Goal: Use online tool/utility: Utilize a website feature to perform a specific function

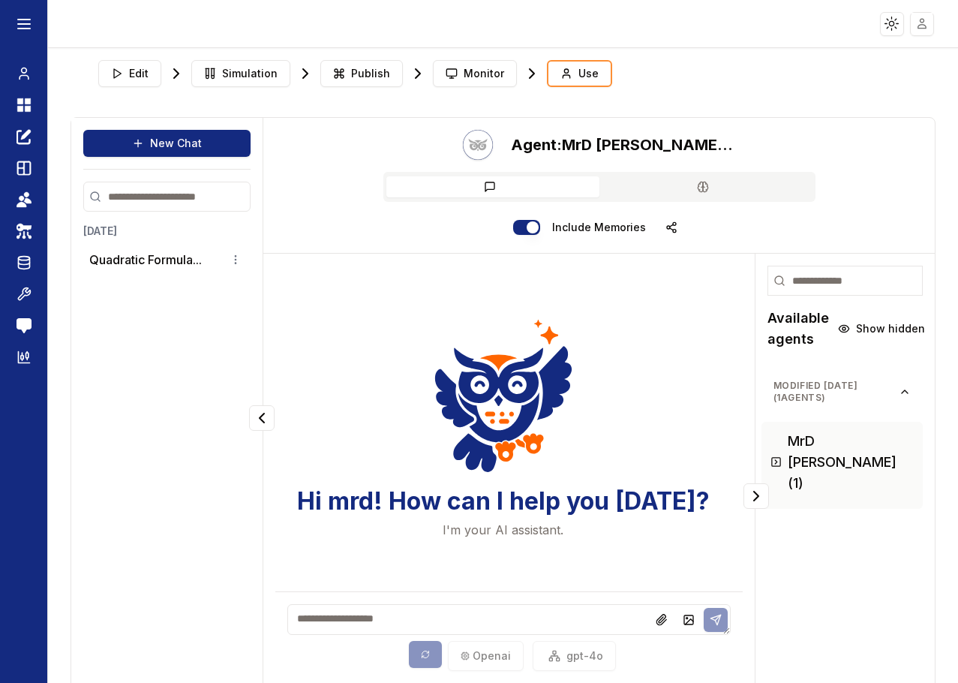
click at [435, 617] on textarea at bounding box center [508, 619] width 443 height 31
paste textarea "**********"
type textarea "**********"
click at [720, 622] on icon at bounding box center [716, 620] width 12 height 12
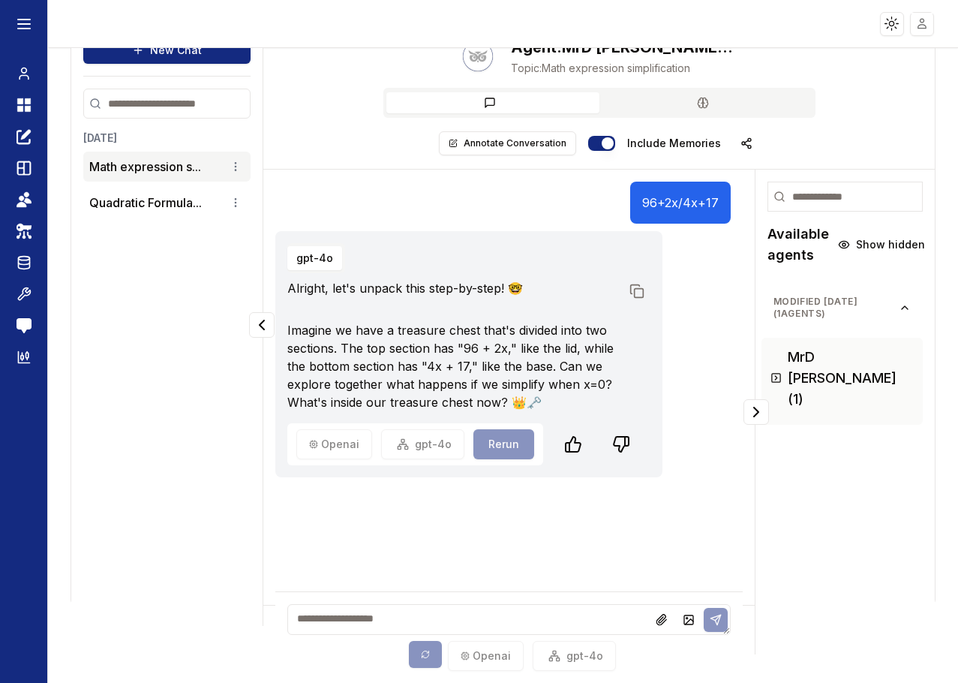
scroll to position [0, 0]
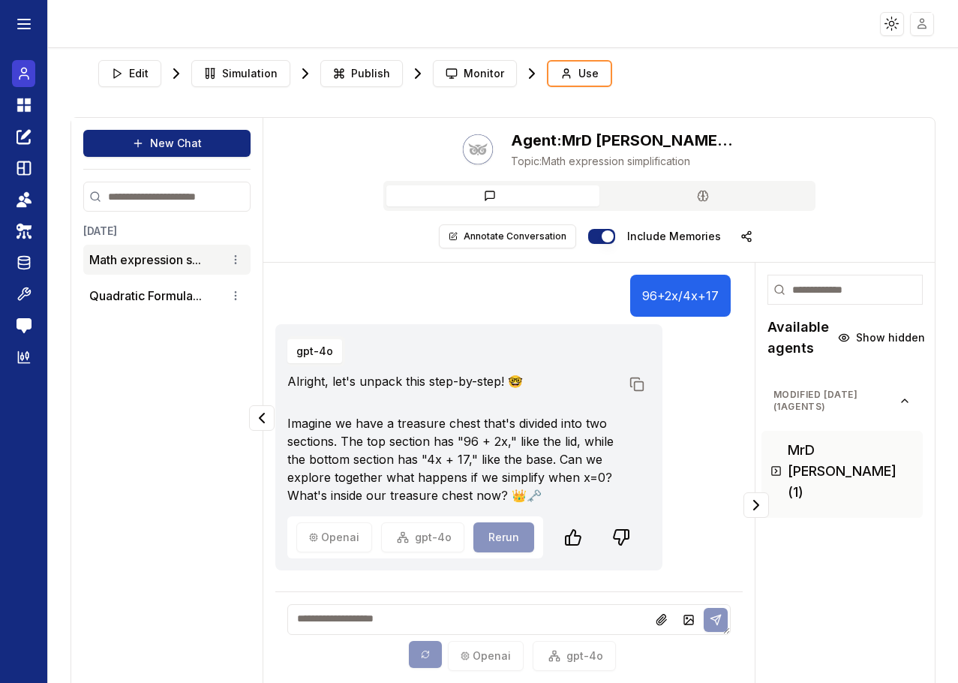
click at [29, 71] on icon at bounding box center [24, 74] width 15 height 18
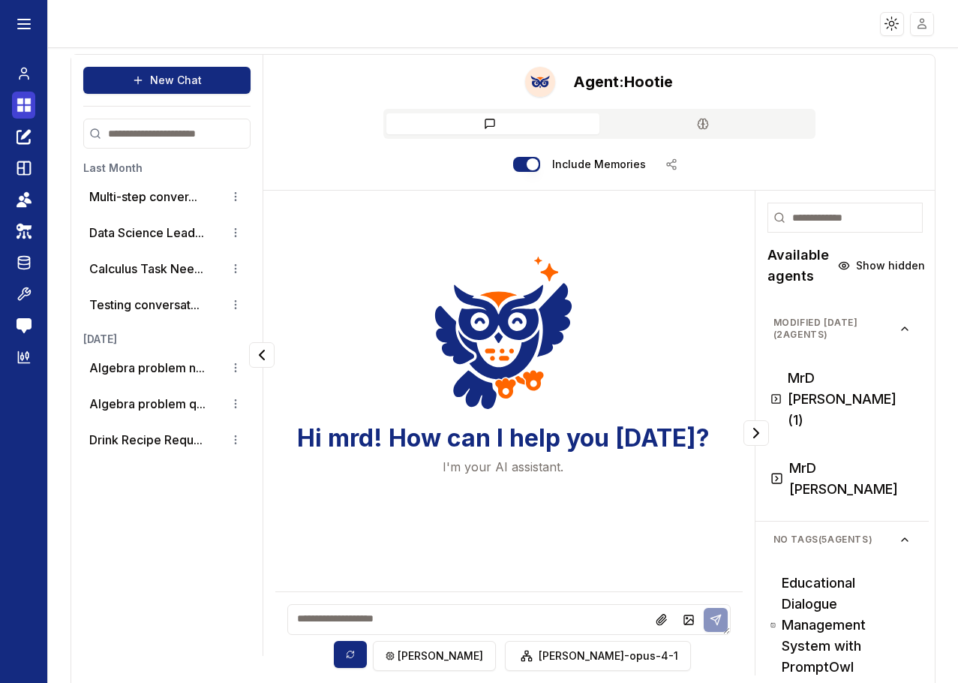
click at [22, 115] on link "Dashboard" at bounding box center [23, 105] width 23 height 27
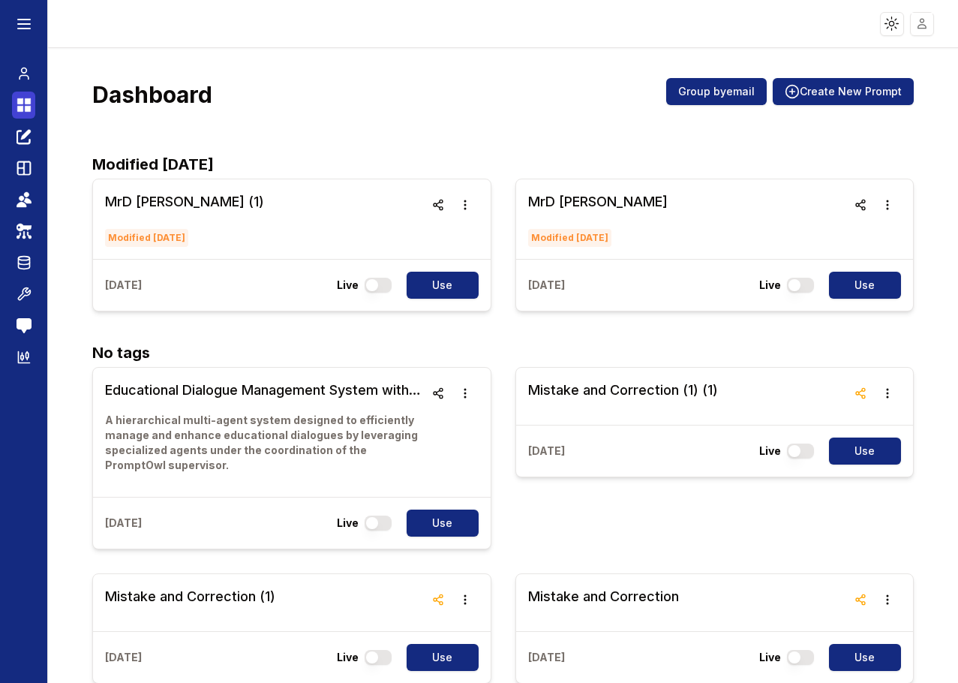
click at [24, 105] on icon at bounding box center [24, 105] width 15 height 18
click at [167, 203] on h3 "MrD [PERSON_NAME] (1)" at bounding box center [184, 201] width 159 height 21
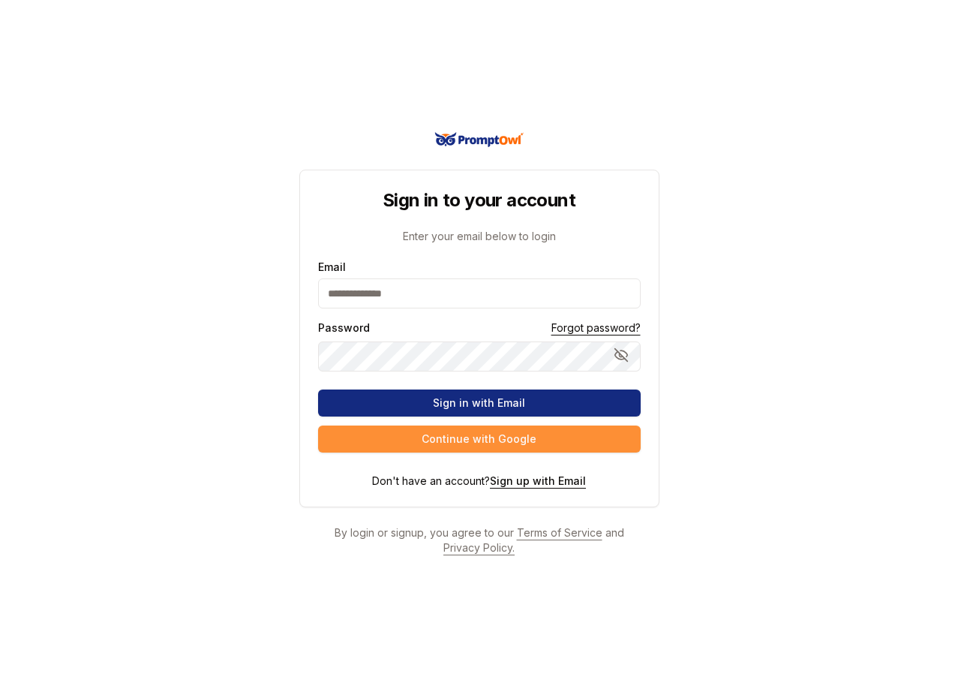
click at [352, 295] on input "Email" at bounding box center [479, 293] width 323 height 30
type input "**********"
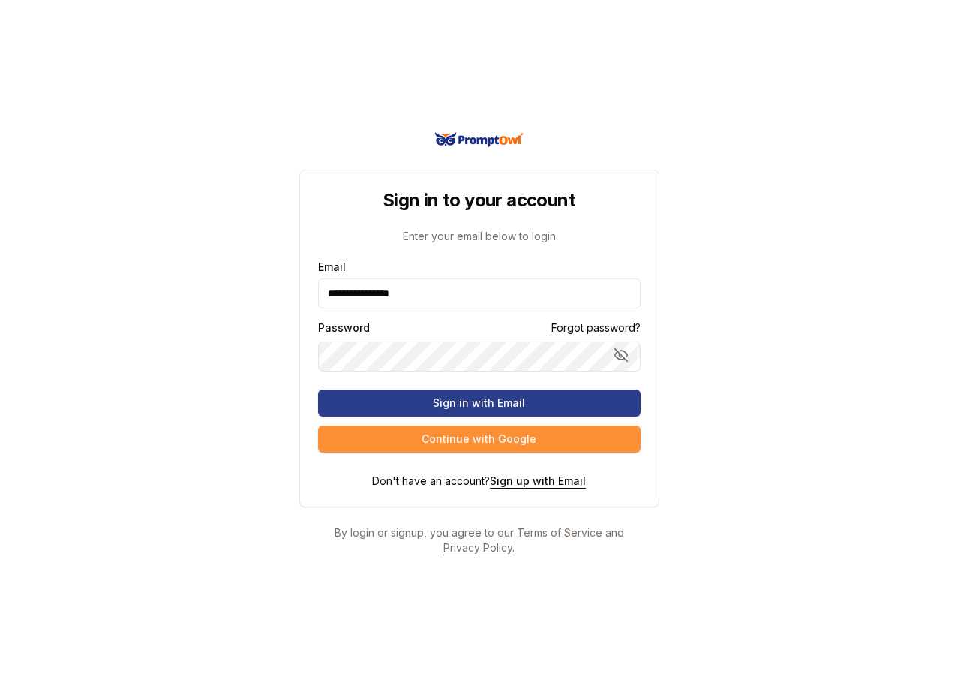
click at [371, 404] on button "Sign in with Email" at bounding box center [479, 402] width 323 height 27
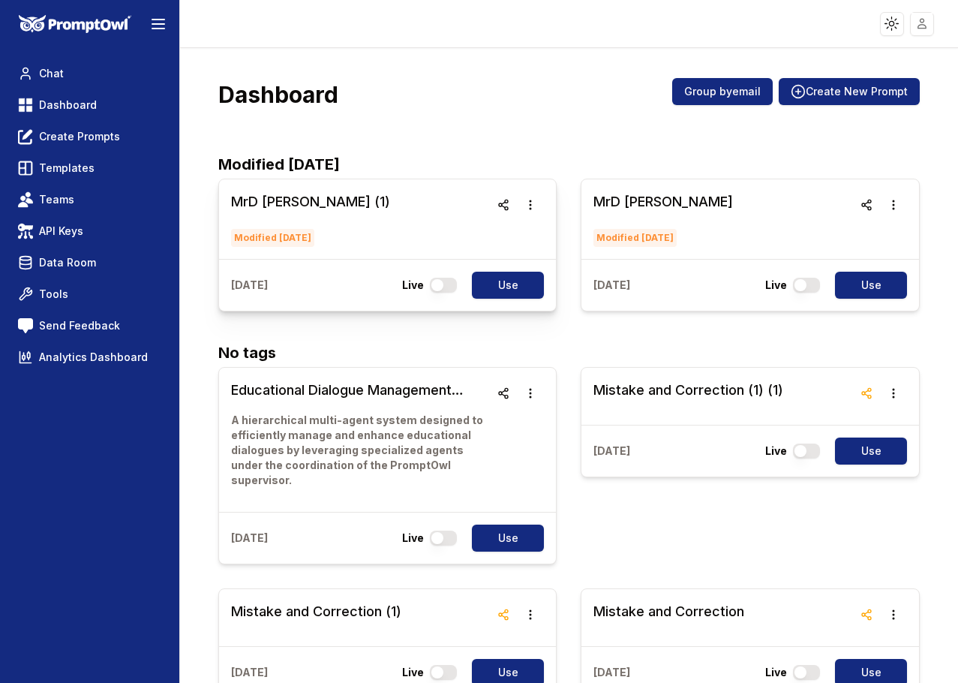
click at [278, 194] on h3 "MrD [PERSON_NAME] (1)" at bounding box center [310, 201] width 159 height 21
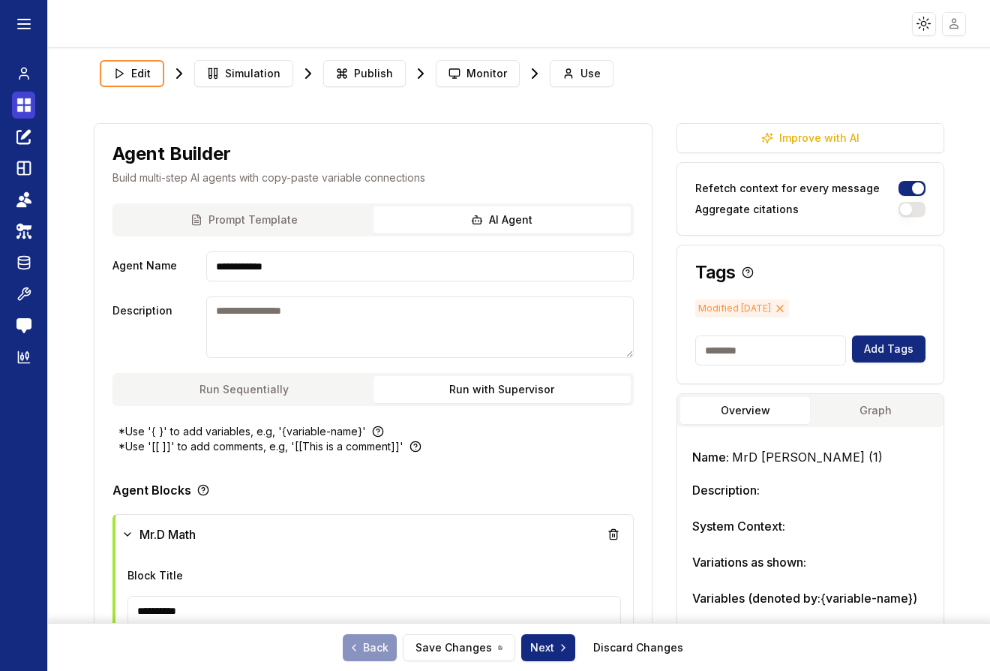
click at [21, 113] on icon at bounding box center [24, 105] width 15 height 18
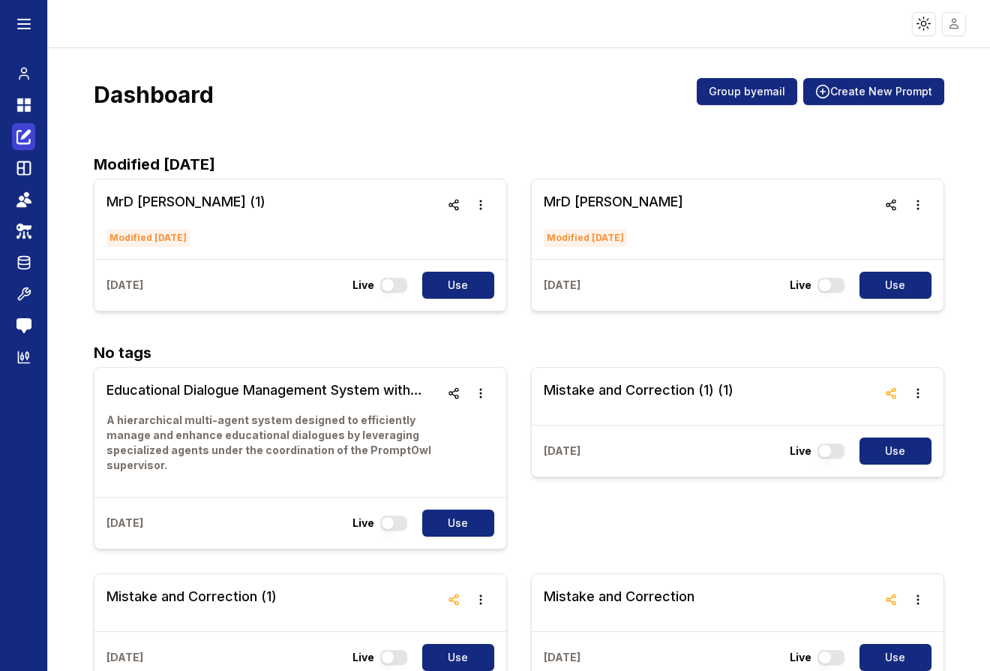
click at [23, 142] on icon at bounding box center [24, 137] width 15 height 18
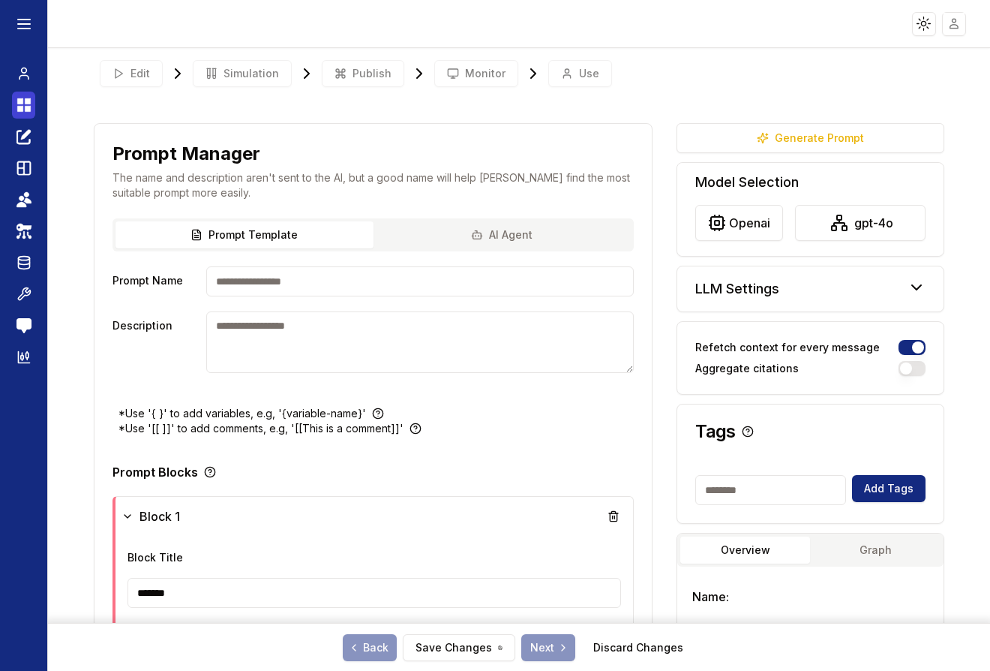
click at [25, 106] on icon at bounding box center [28, 109] width 6 height 6
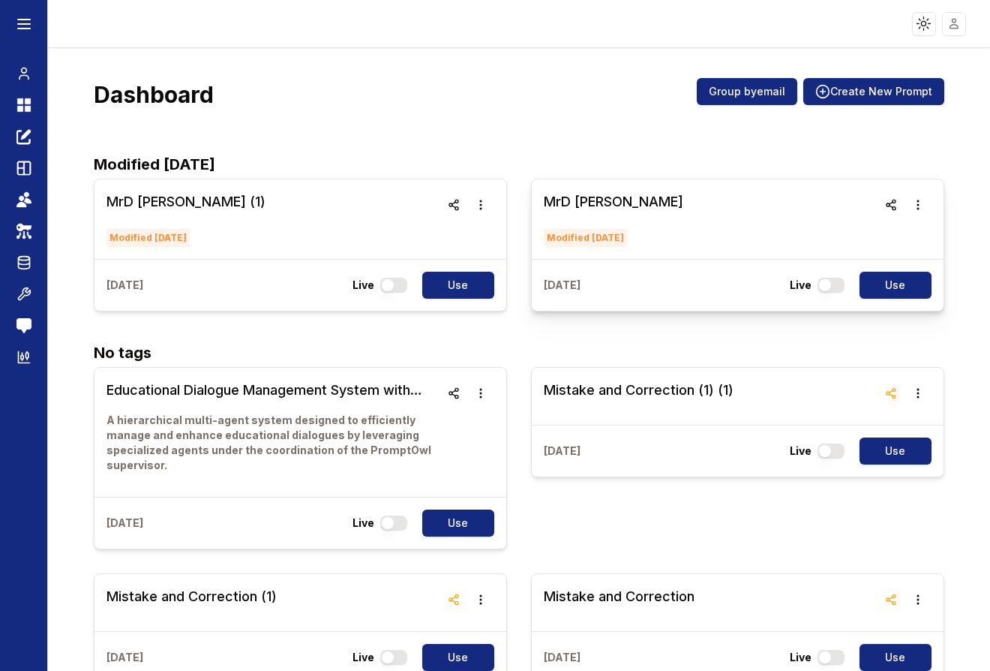
click at [575, 196] on h3 "MrD [PERSON_NAME]" at bounding box center [614, 201] width 140 height 21
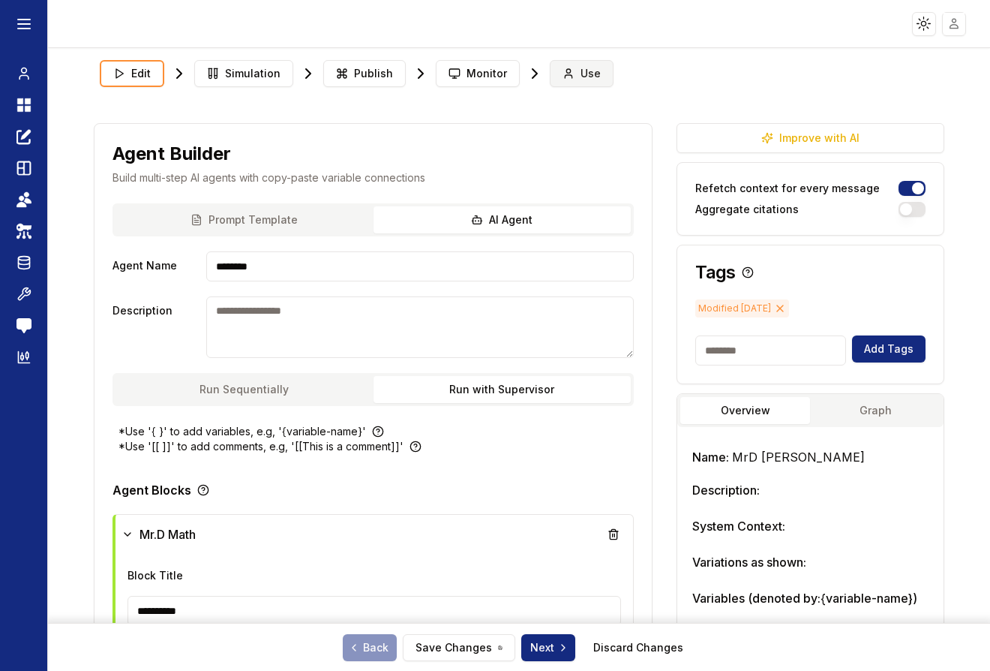
click at [563, 73] on icon at bounding box center [569, 74] width 12 height 12
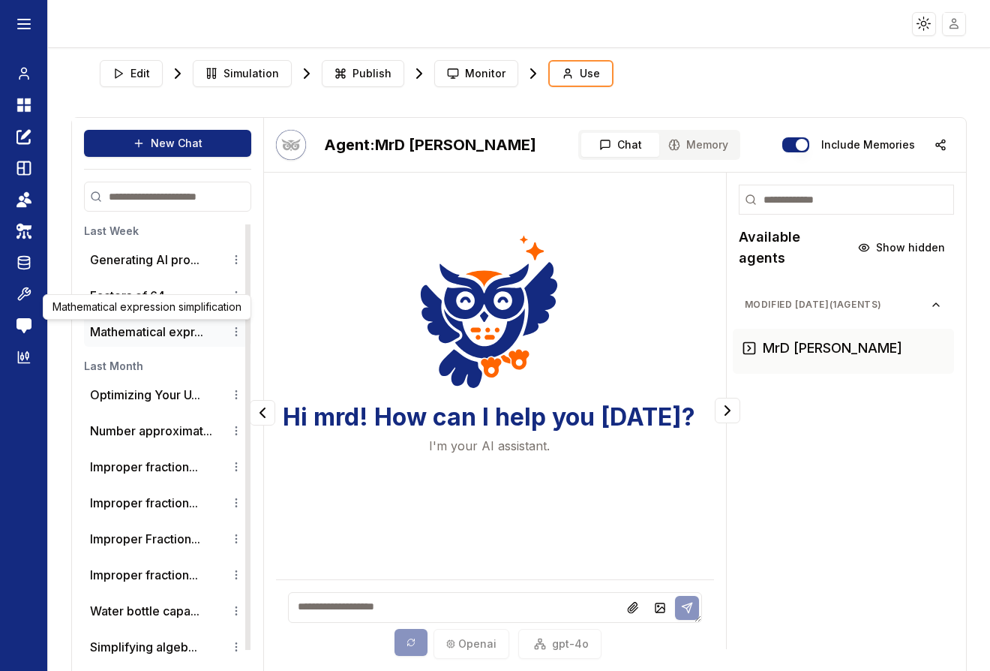
click at [142, 325] on button "Mathematical expr..." at bounding box center [146, 332] width 113 height 18
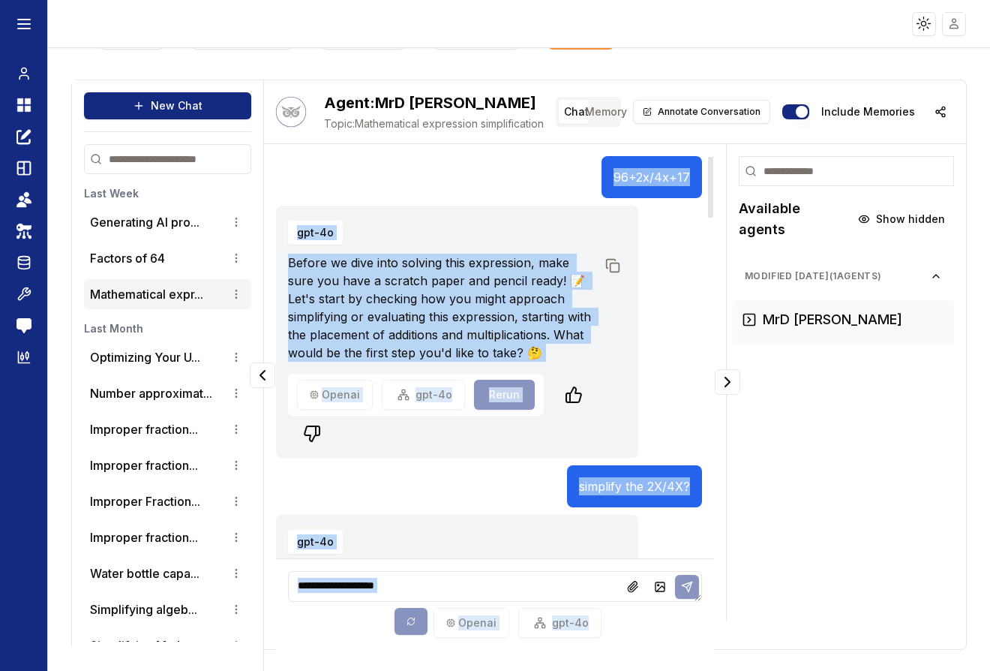
drag, startPoint x: 618, startPoint y: 178, endPoint x: 726, endPoint y: 179, distance: 108.0
click at [726, 178] on div "96+2x/4x+17 gpt-4o Before we dive into solving this expression, make sure you h…" at bounding box center [614, 397] width 701 height 506
click at [615, 221] on div "gpt-4o Before we dive into solving this expression, make sure you have a scratc…" at bounding box center [457, 290] width 338 height 144
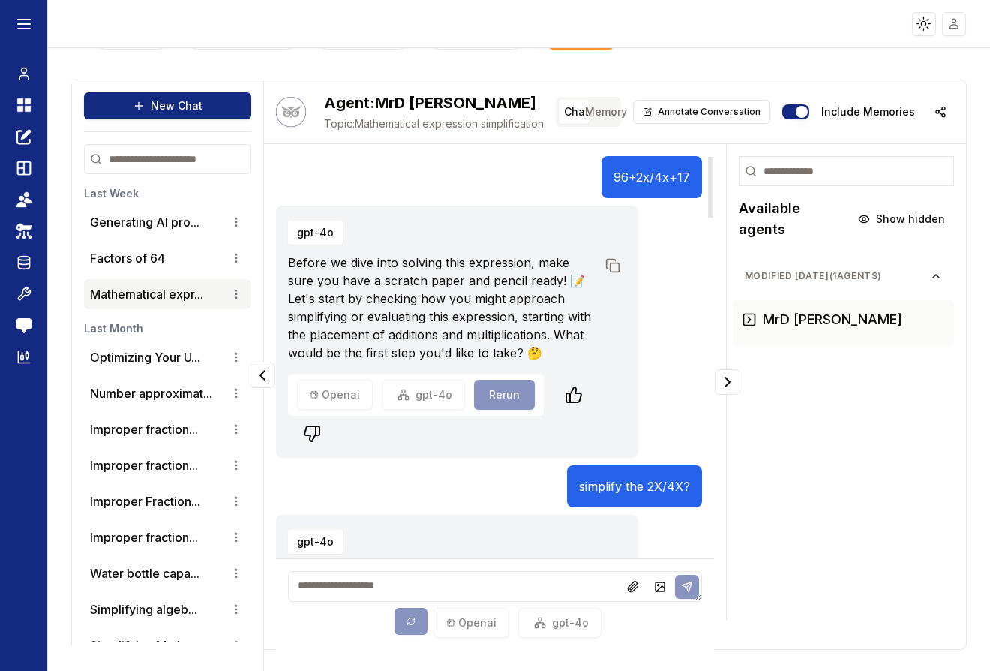
click at [626, 175] on p "96+2x/4x+17" at bounding box center [652, 177] width 77 height 18
copy p "96+2x/4x+17"
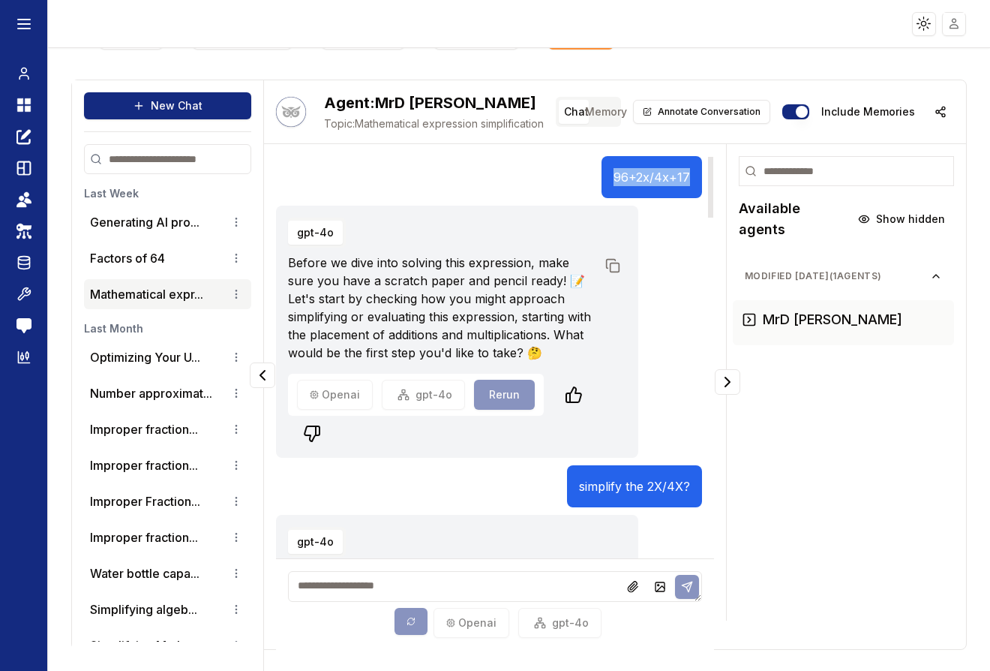
click at [652, 178] on p "96+2x/4x+17" at bounding box center [652, 177] width 77 height 18
click at [29, 107] on icon at bounding box center [28, 109] width 6 height 6
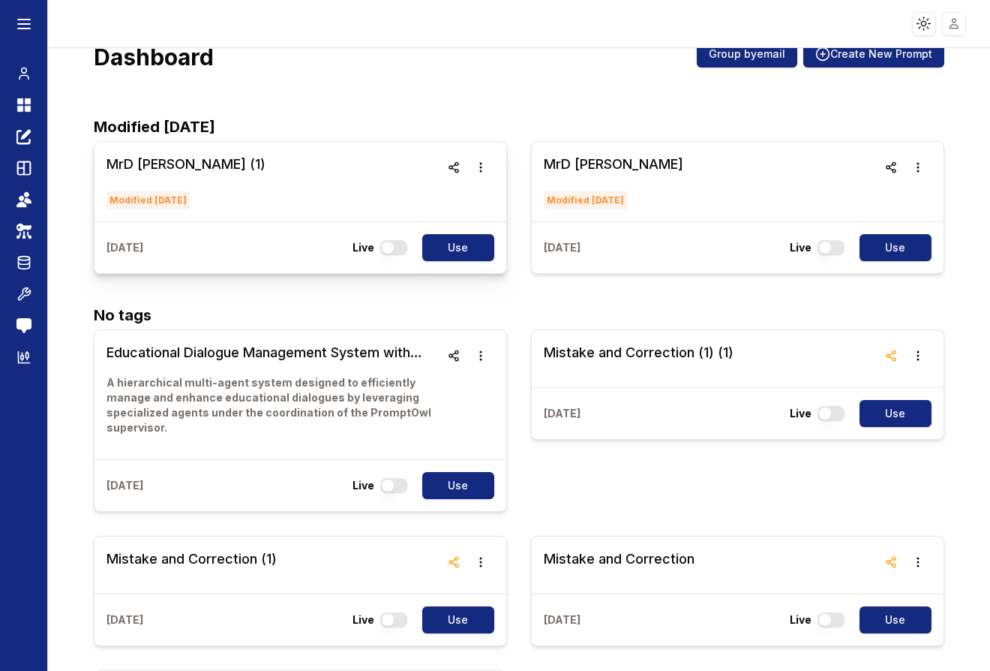
click at [146, 164] on h3 "MrD [PERSON_NAME] (1)" at bounding box center [186, 164] width 159 height 21
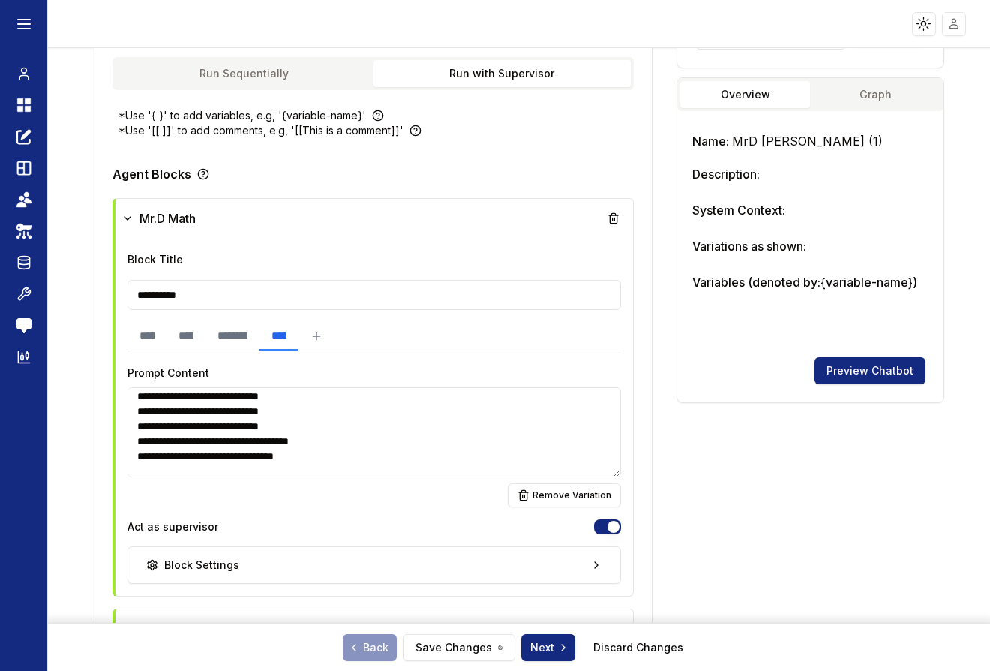
scroll to position [2099, 0]
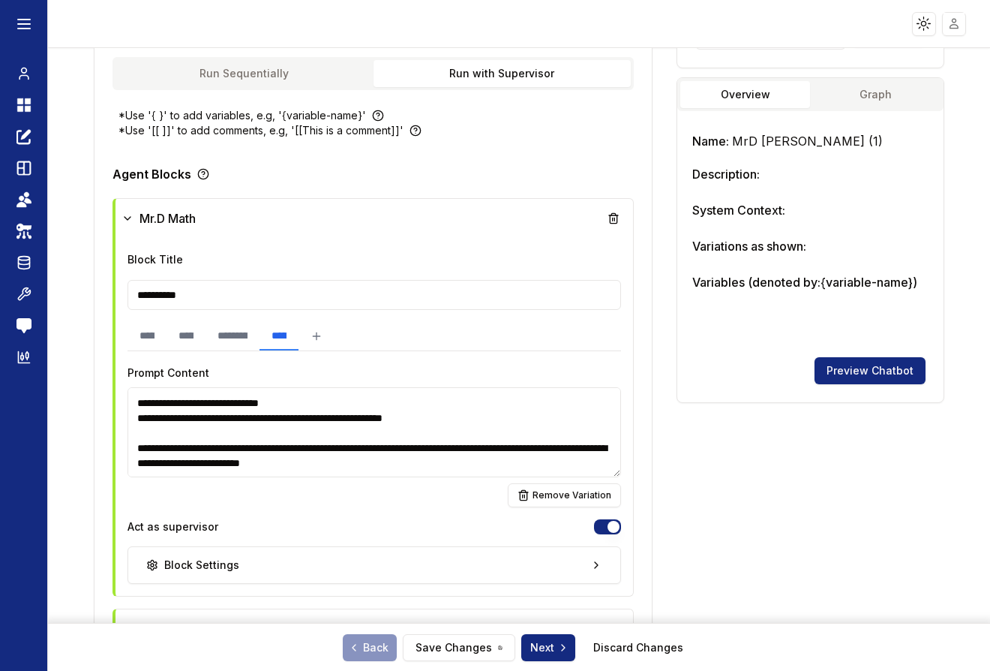
click at [299, 424] on textarea at bounding box center [375, 432] width 494 height 90
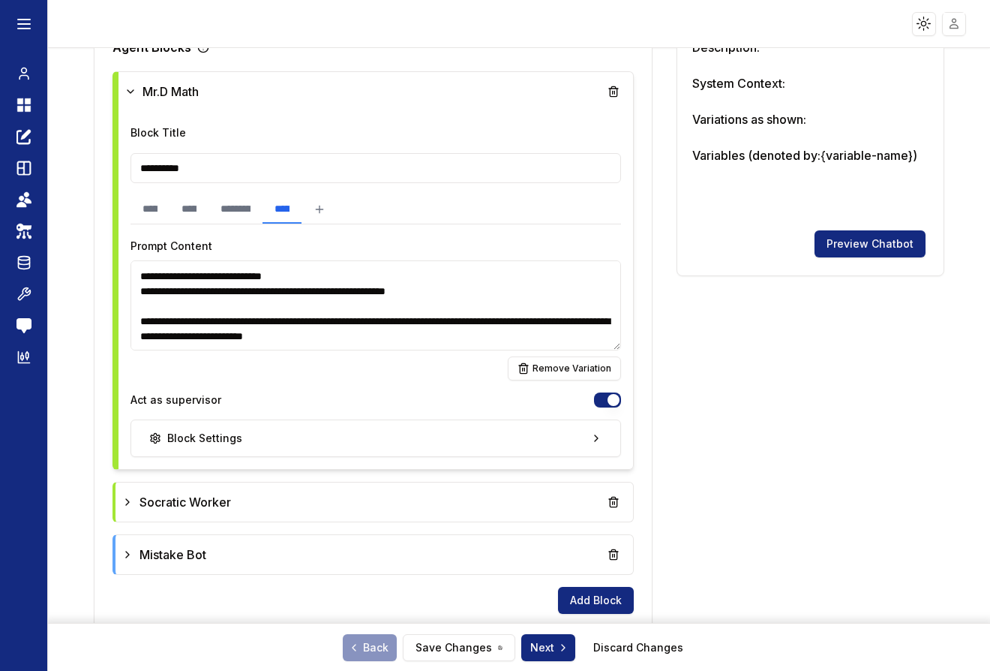
scroll to position [535, 0]
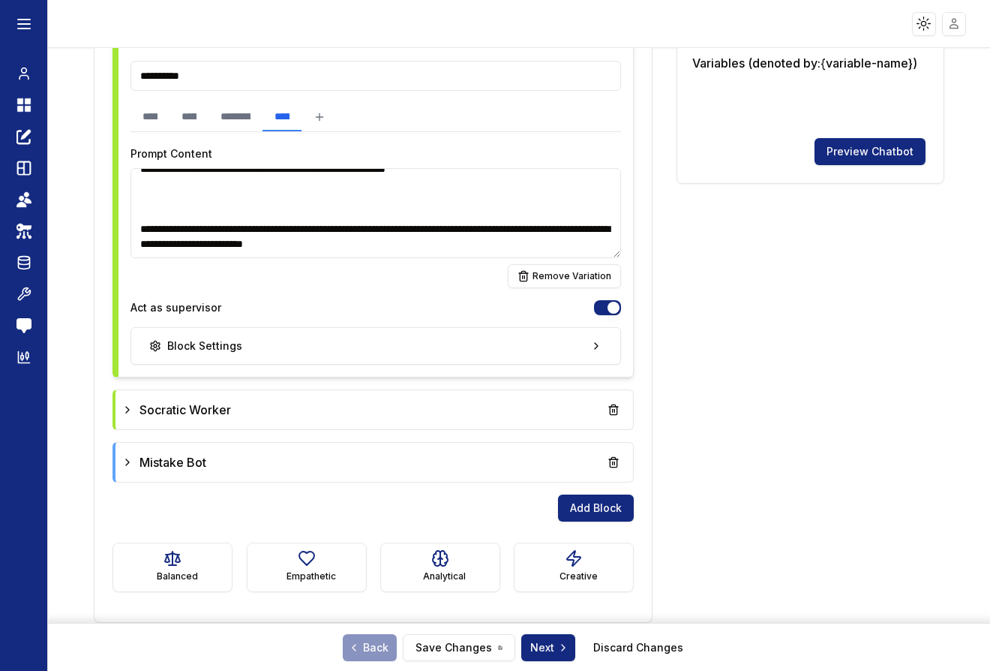
paste textarea "**********"
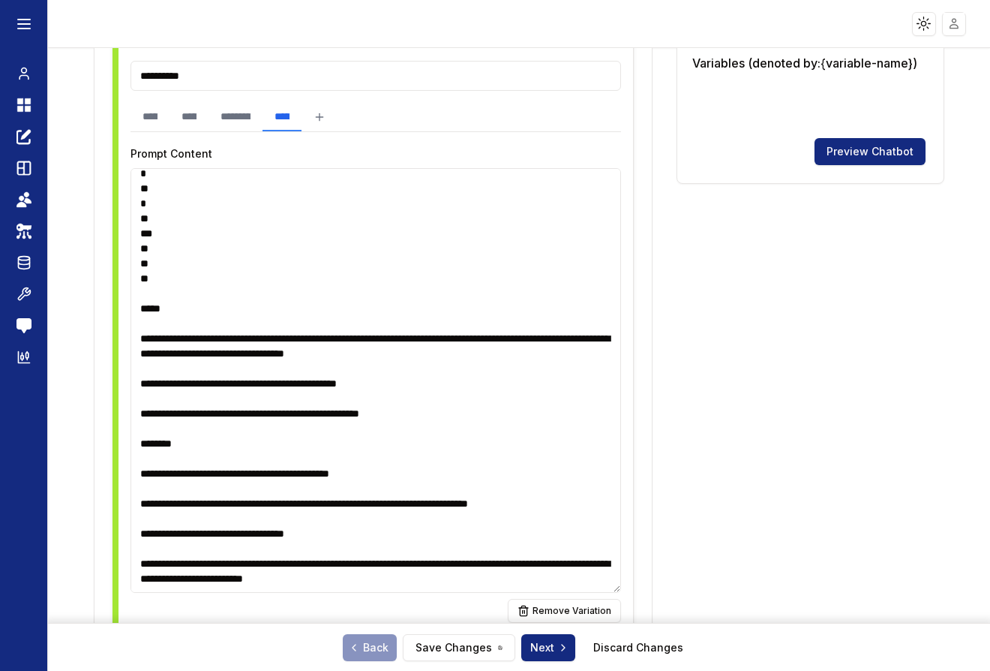
scroll to position [2568, 0]
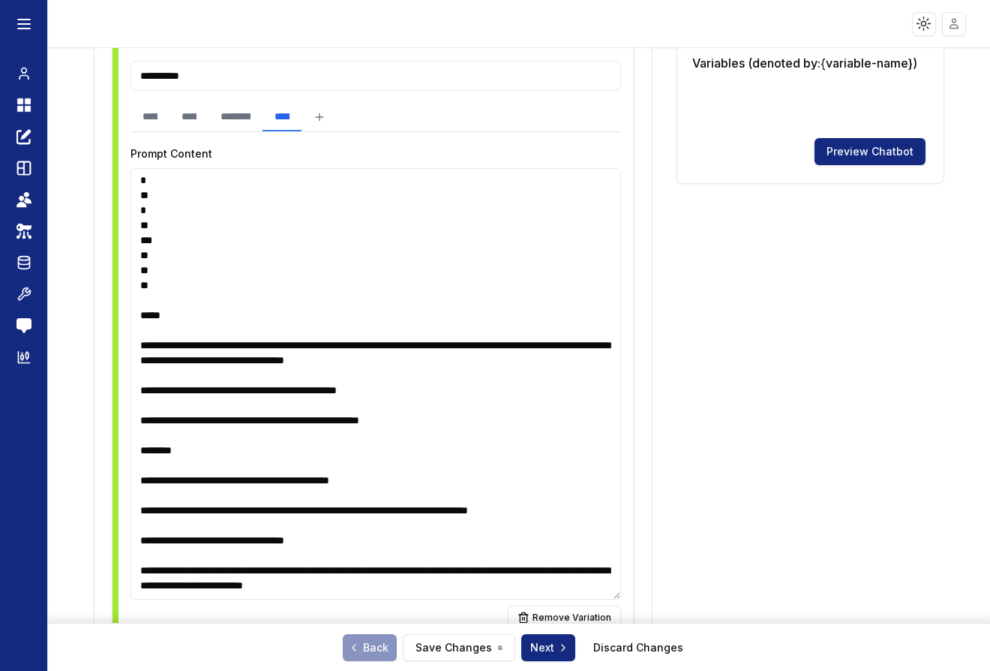
drag, startPoint x: 620, startPoint y: 254, endPoint x: 575, endPoint y: 596, distance: 344.3
click at [575, 596] on textarea at bounding box center [376, 383] width 491 height 431
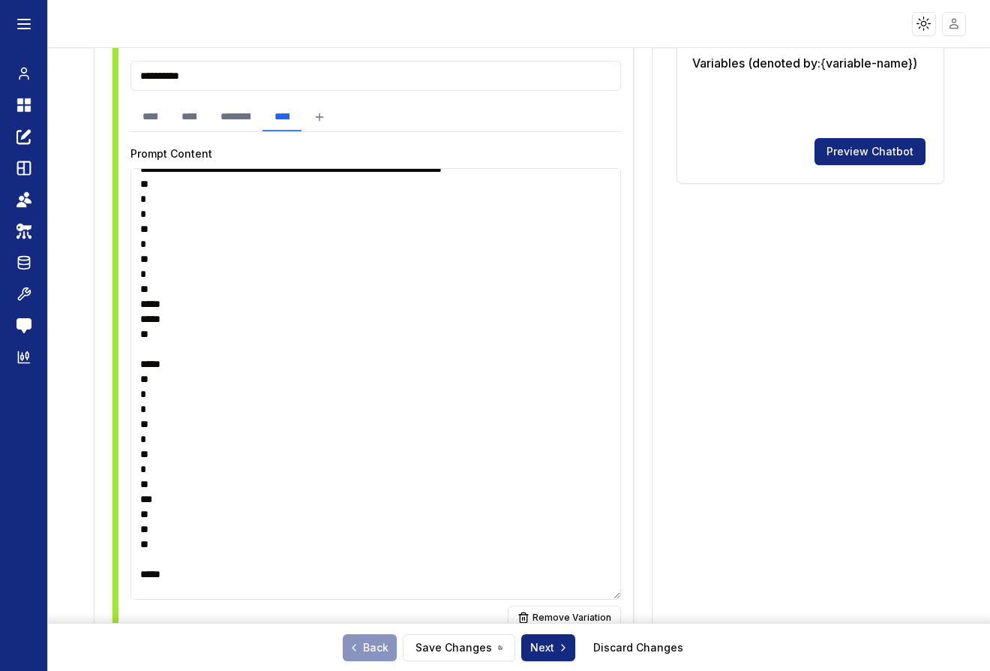
scroll to position [1974, 0]
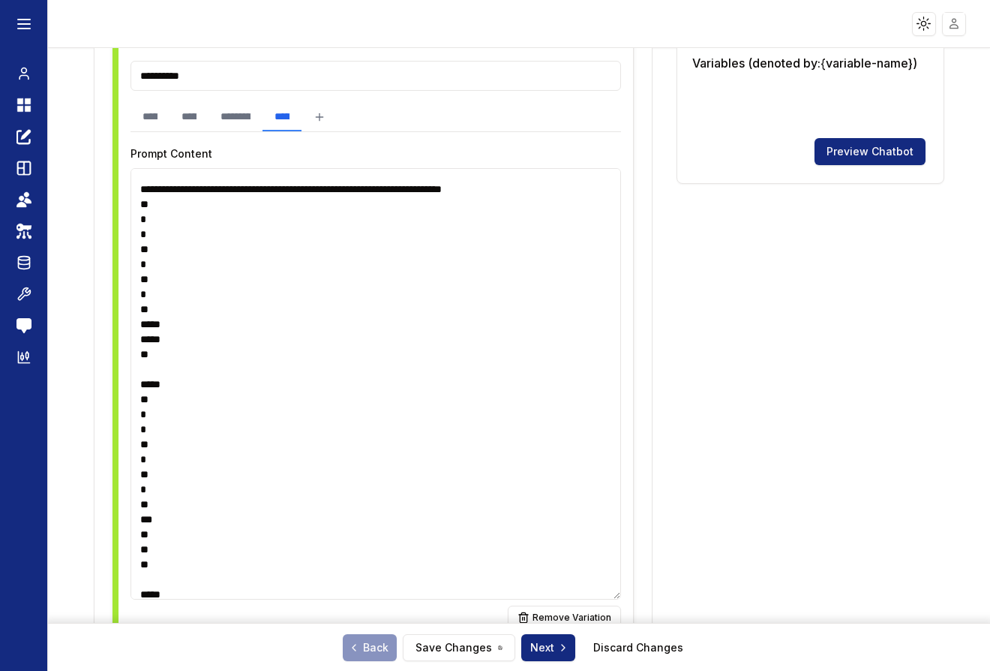
click at [136, 368] on textarea at bounding box center [376, 383] width 491 height 431
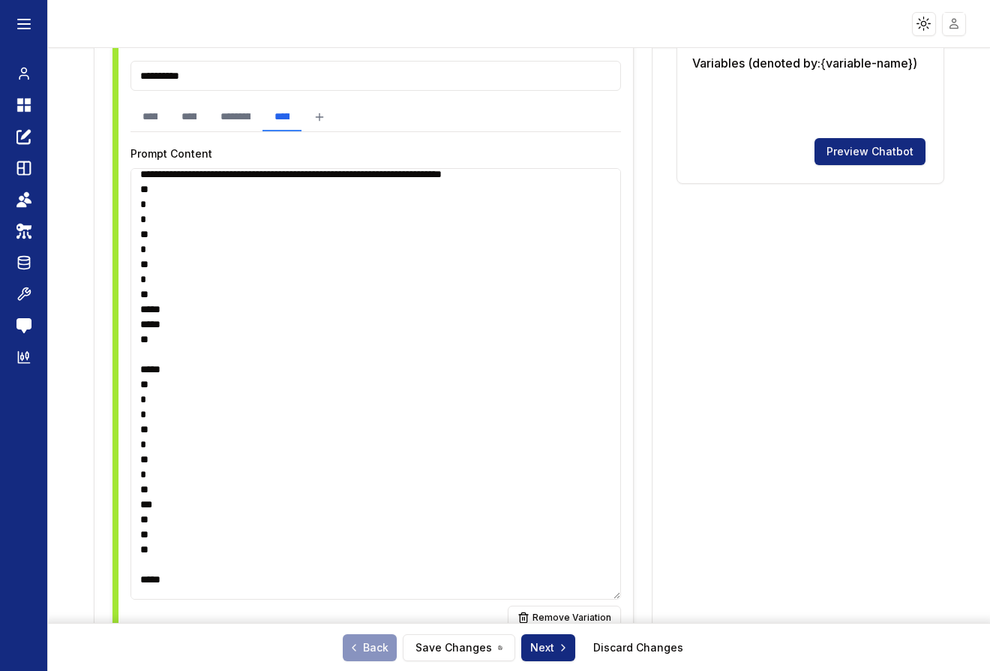
click at [261, 368] on textarea at bounding box center [376, 383] width 491 height 431
click at [141, 388] on textarea at bounding box center [376, 383] width 491 height 431
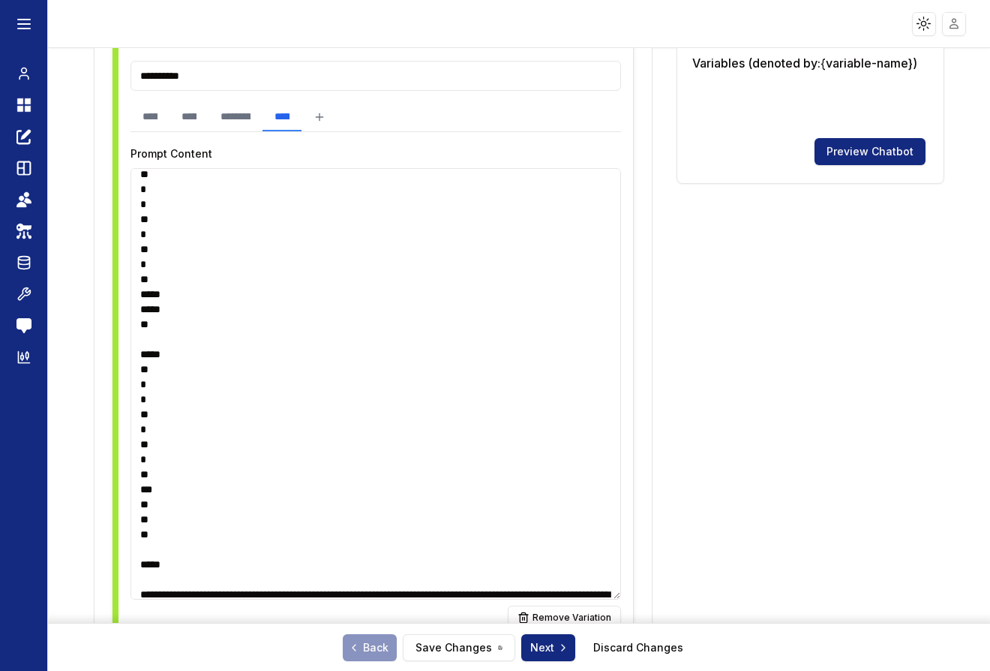
click at [137, 401] on textarea at bounding box center [376, 383] width 491 height 431
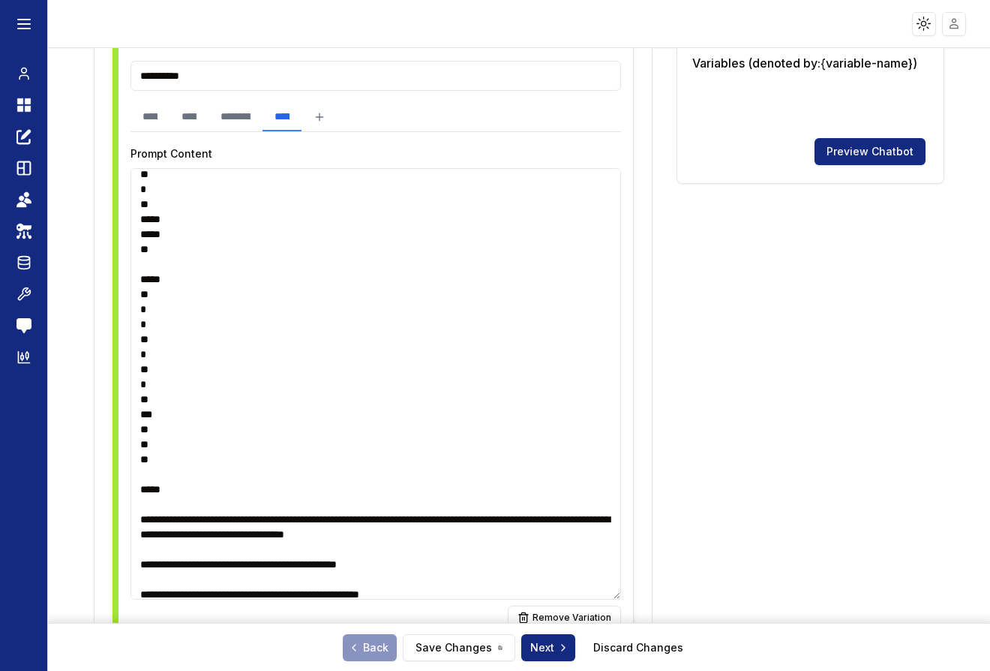
scroll to position [2035, 0]
drag, startPoint x: 146, startPoint y: 510, endPoint x: 141, endPoint y: 479, distance: 31.8
click at [141, 479] on textarea at bounding box center [376, 383] width 491 height 431
drag, startPoint x: 140, startPoint y: 340, endPoint x: 146, endPoint y: 561, distance: 221.4
click at [146, 561] on textarea at bounding box center [376, 383] width 491 height 431
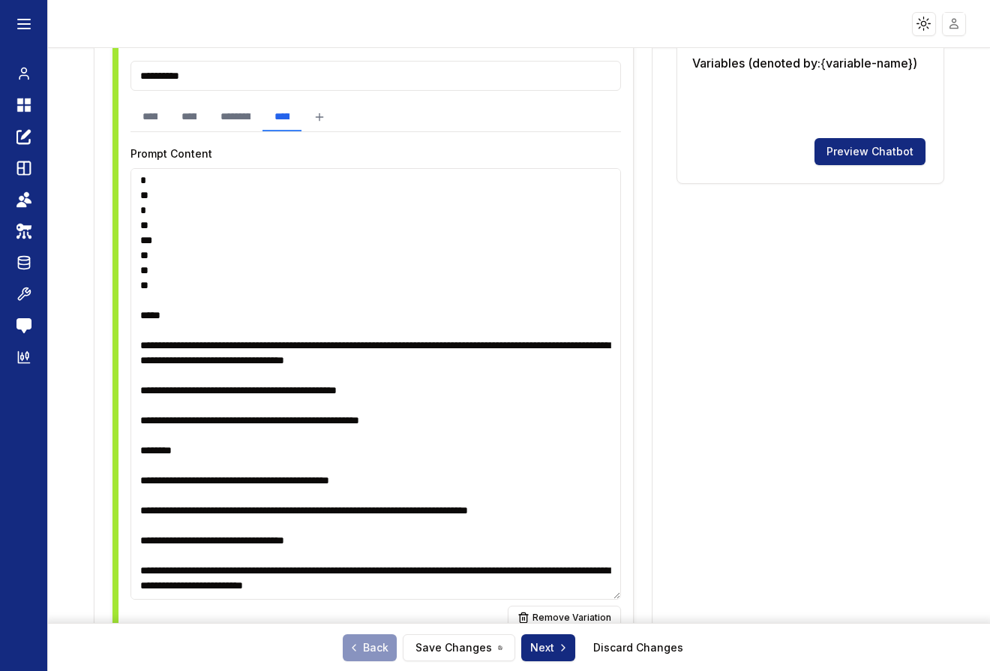
drag, startPoint x: 181, startPoint y: 503, endPoint x: 130, endPoint y: 344, distance: 167.0
click at [131, 344] on textarea at bounding box center [376, 383] width 491 height 431
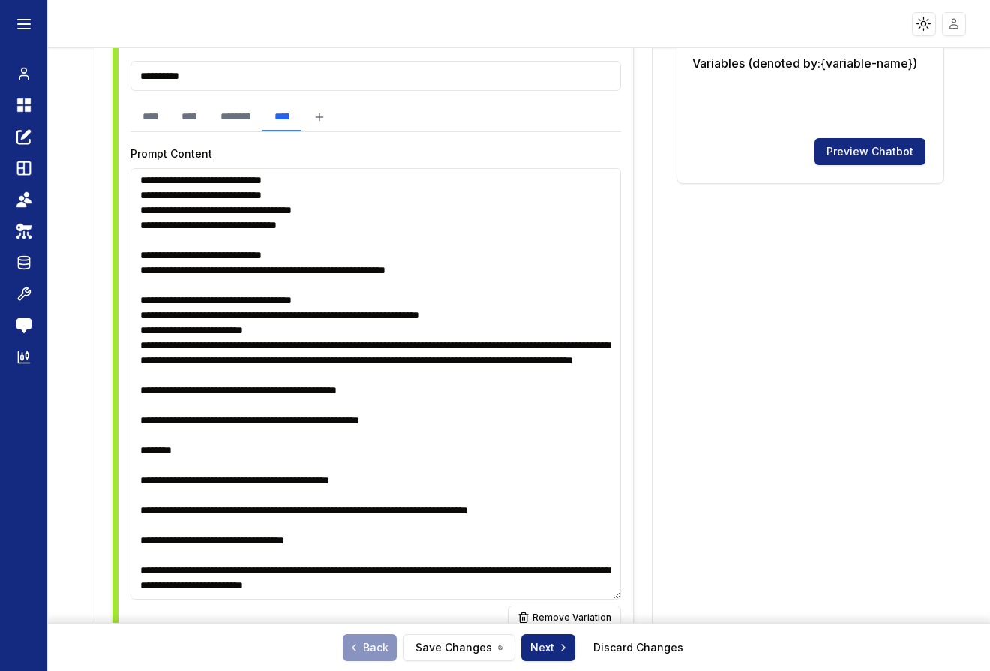
click at [140, 399] on textarea at bounding box center [376, 383] width 491 height 431
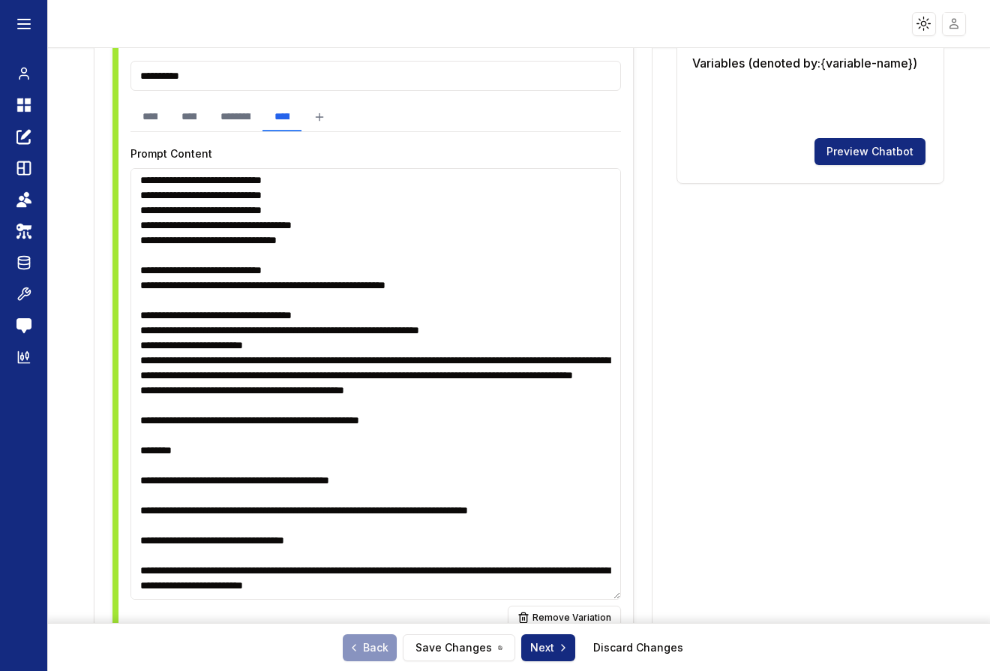
click at [137, 411] on textarea at bounding box center [376, 383] width 491 height 431
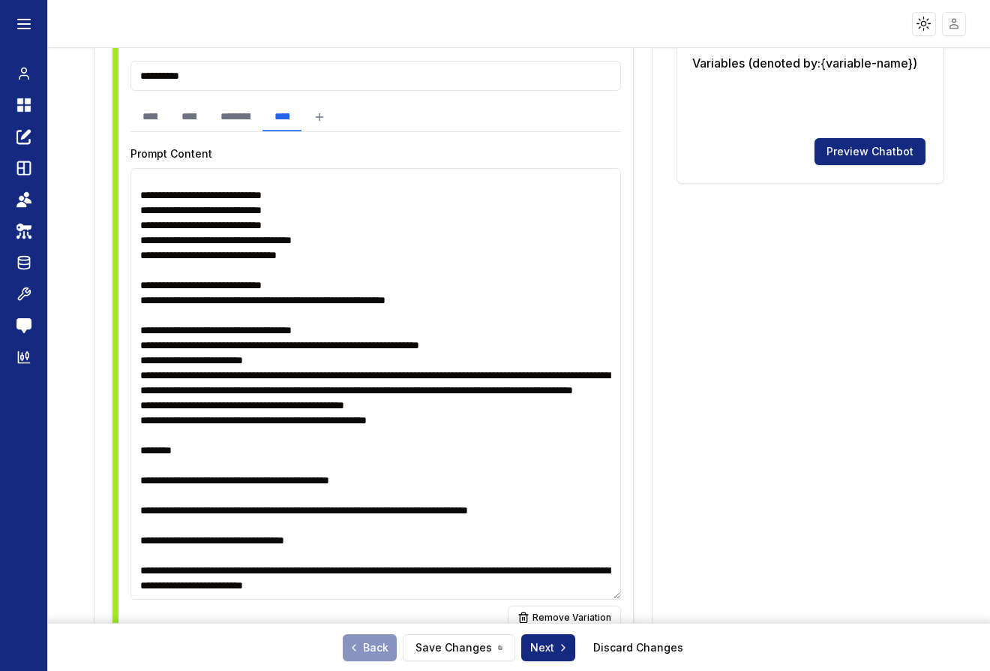
scroll to position [2043, 0]
click at [139, 454] on textarea at bounding box center [376, 383] width 491 height 431
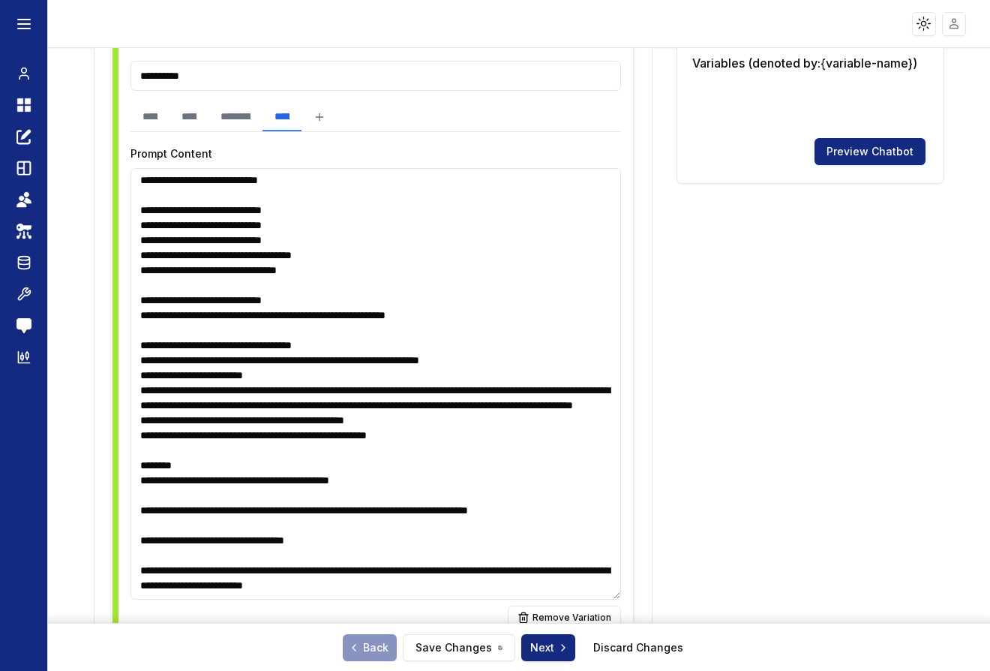
scroll to position [2028, 0]
click at [139, 476] on textarea at bounding box center [376, 383] width 491 height 431
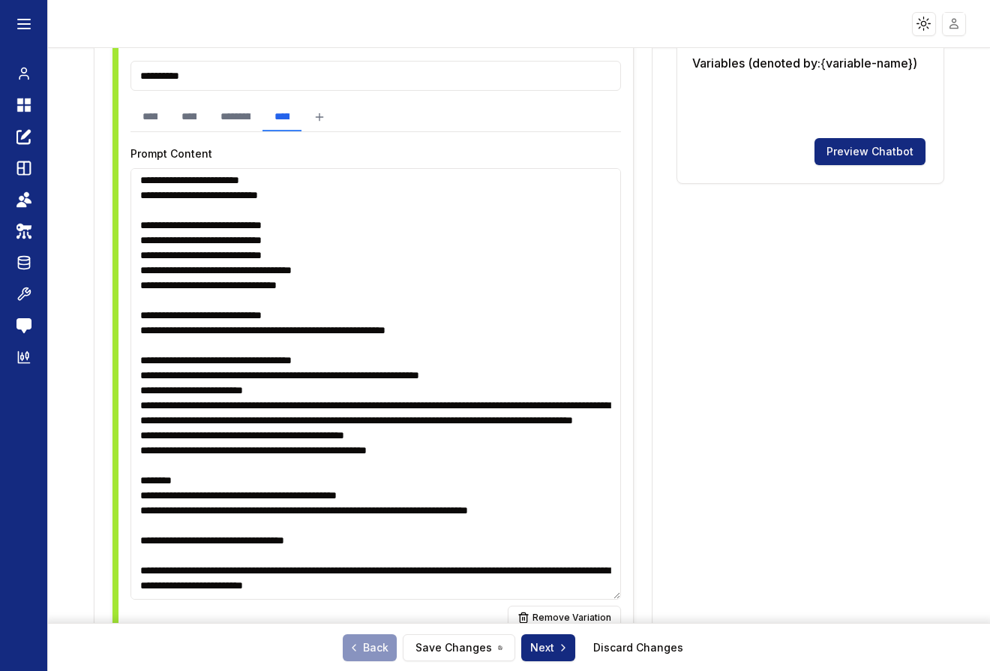
scroll to position [2013, 0]
click at [137, 523] on textarea at bounding box center [376, 383] width 491 height 431
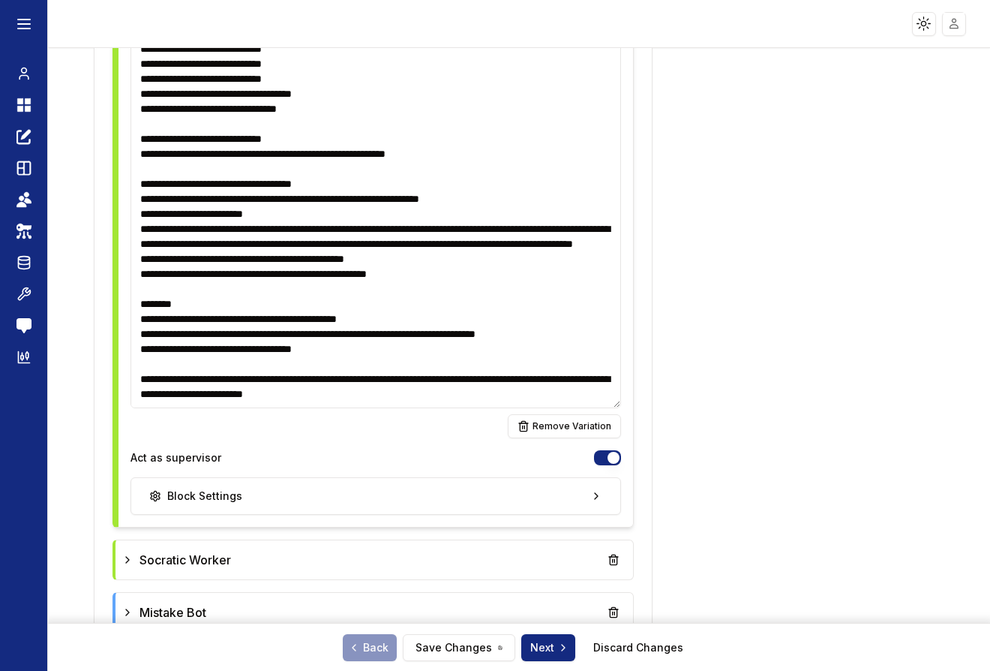
scroll to position [725, 0]
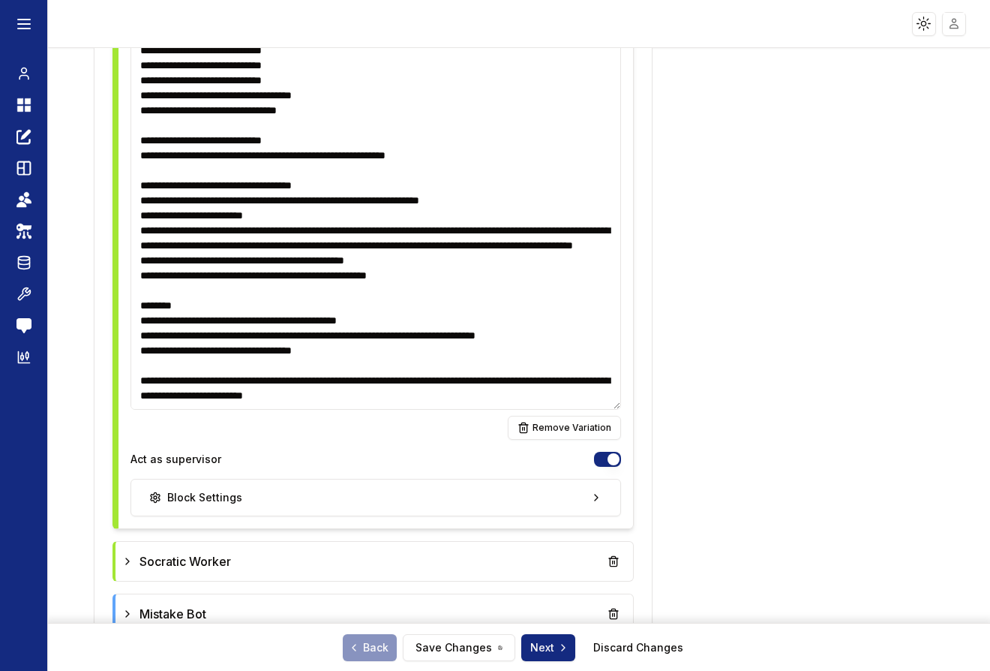
click at [245, 379] on textarea at bounding box center [376, 193] width 491 height 431
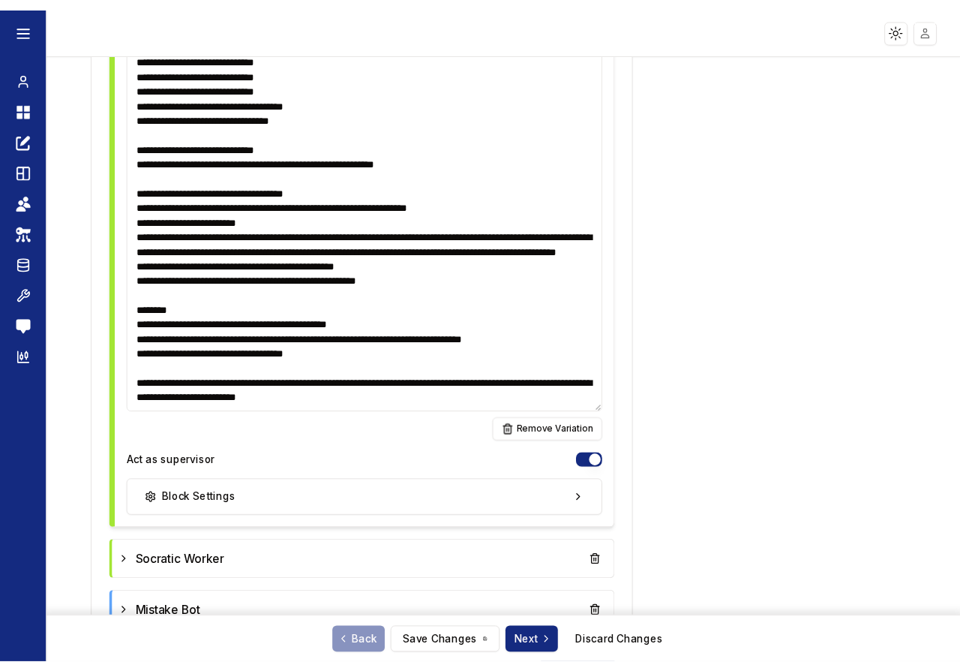
scroll to position [715, 0]
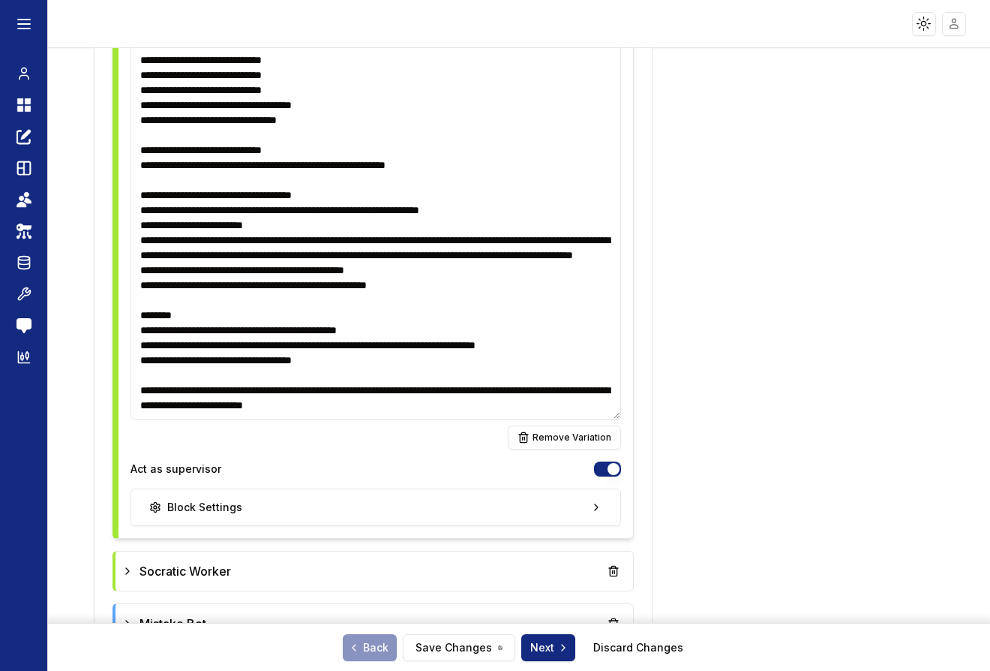
type textarea "**********"
click at [453, 653] on button "Save Changes" at bounding box center [459, 647] width 113 height 27
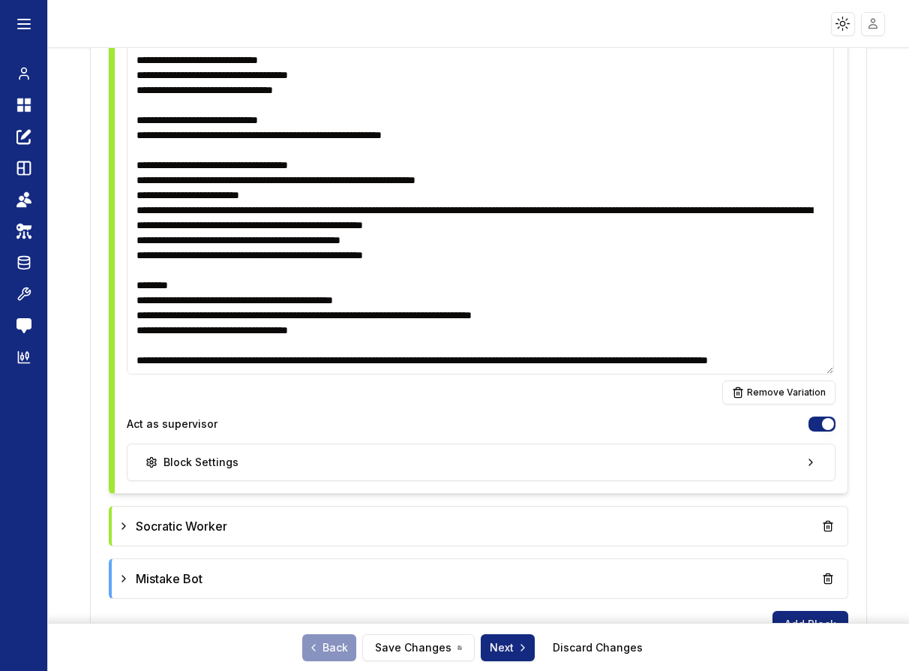
scroll to position [1728, 0]
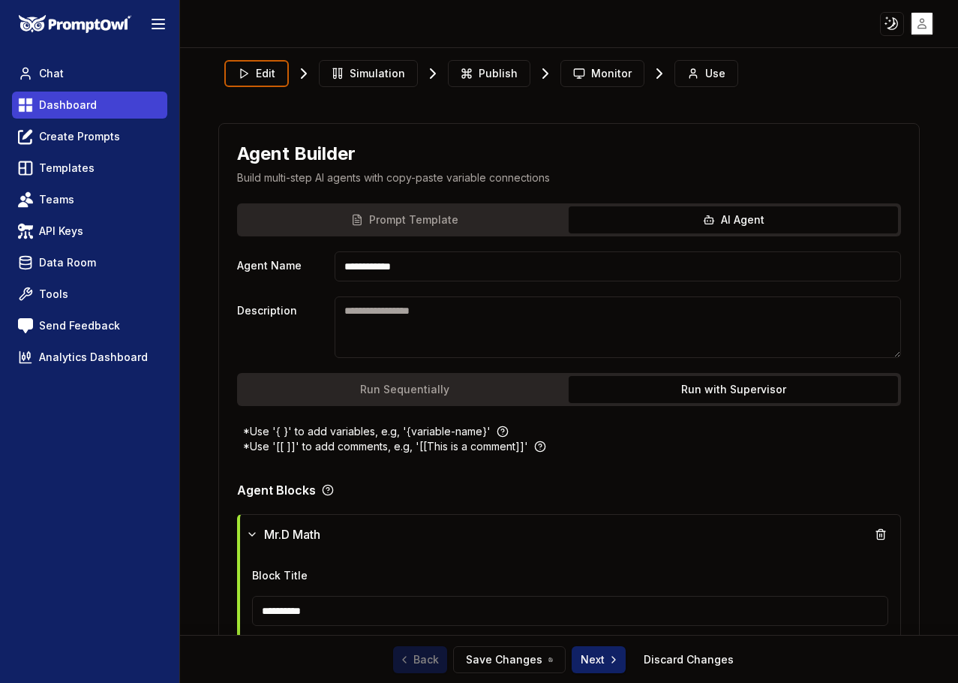
click at [82, 104] on span "Dashboard" at bounding box center [68, 105] width 58 height 15
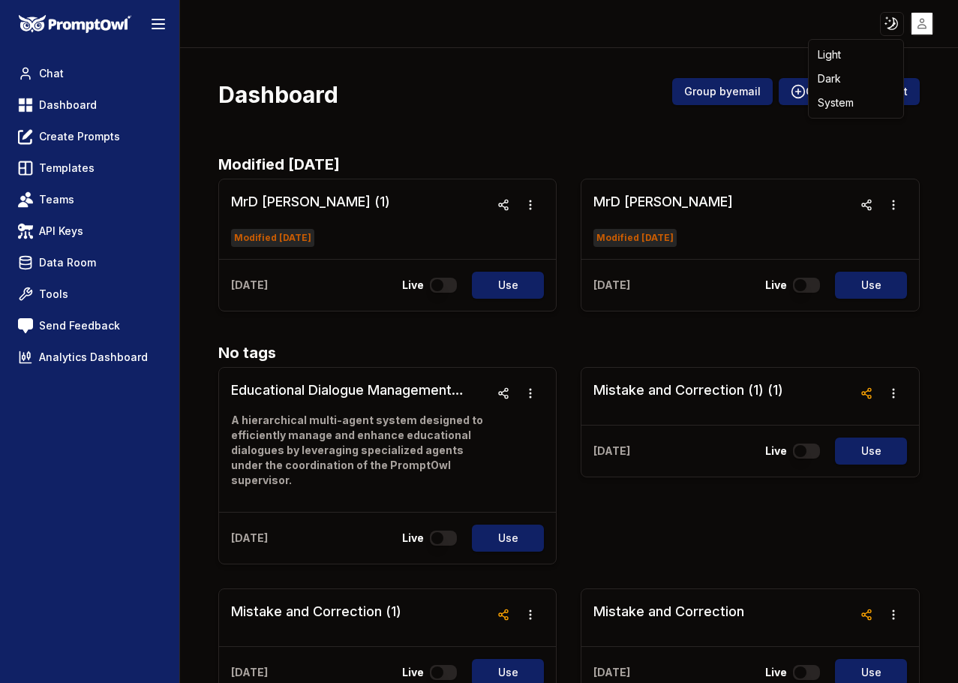
click at [894, 26] on html "Toggle theme Toggle user menu Chat Dashboard Create Prompts Templates Teams API…" at bounding box center [479, 341] width 958 height 683
click at [867, 56] on div "Light" at bounding box center [856, 55] width 89 height 24
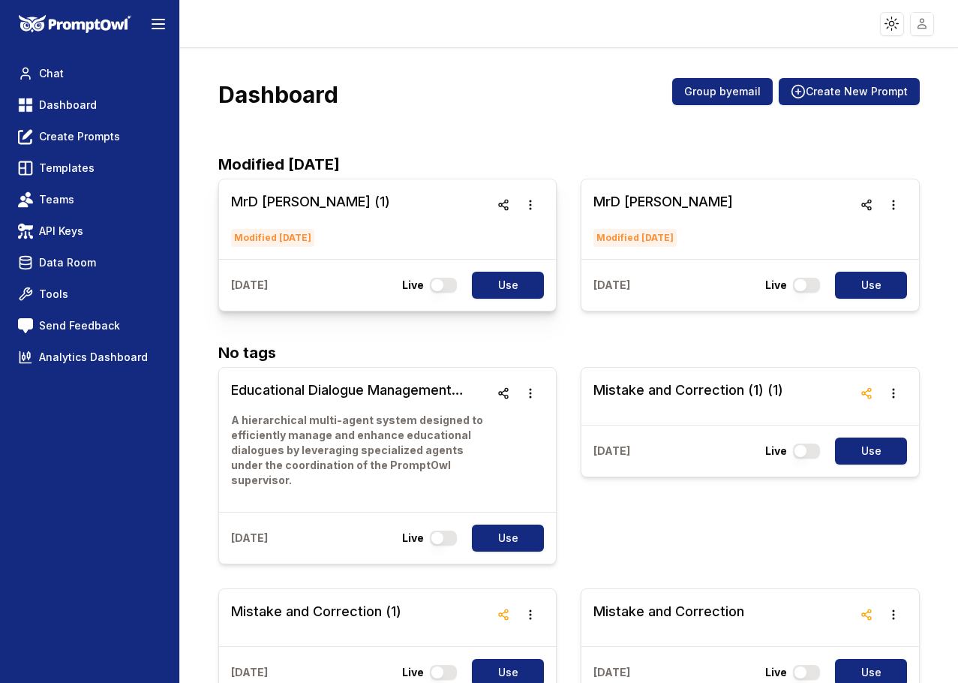
click at [264, 206] on h3 "MrD [PERSON_NAME] (1)" at bounding box center [310, 201] width 159 height 21
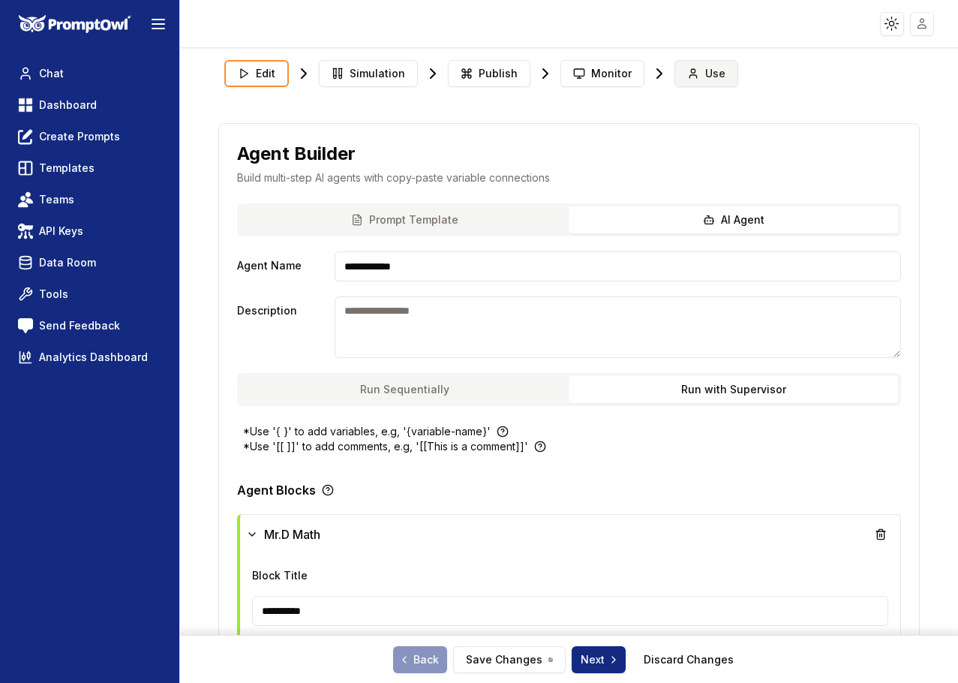
click at [707, 73] on span "Use" at bounding box center [715, 73] width 20 height 15
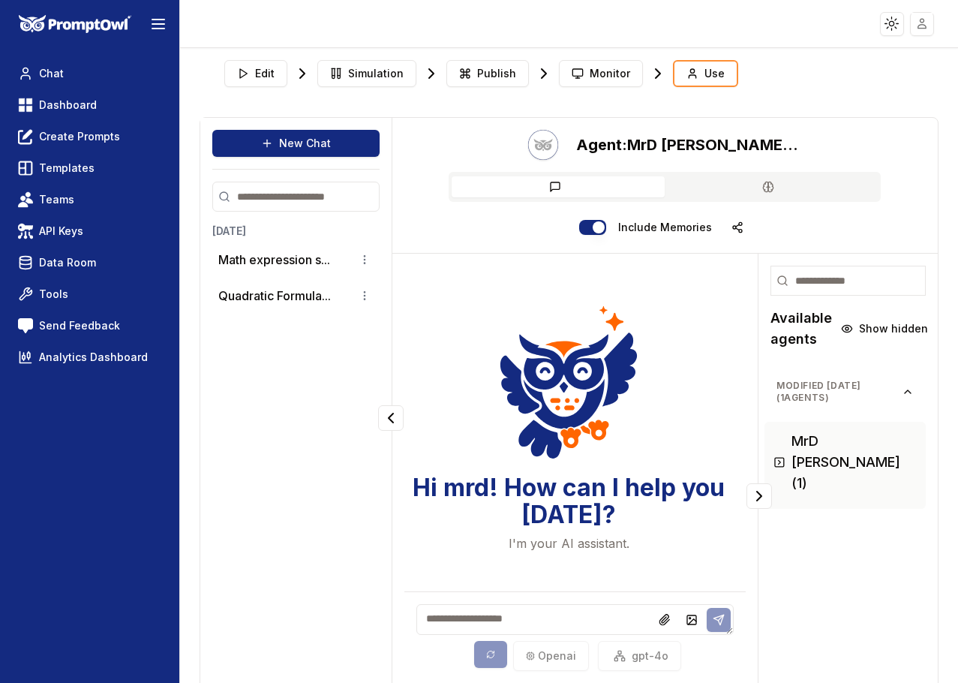
click at [526, 616] on textarea at bounding box center [574, 619] width 317 height 31
paste textarea "******* ****** ****** *** *** * * ** ** **** **** ** * ****** ******** *** *** …"
type textarea "******* ****** ****** *** *** * * ** ** **** **** ** * ****** ******** *** *** …"
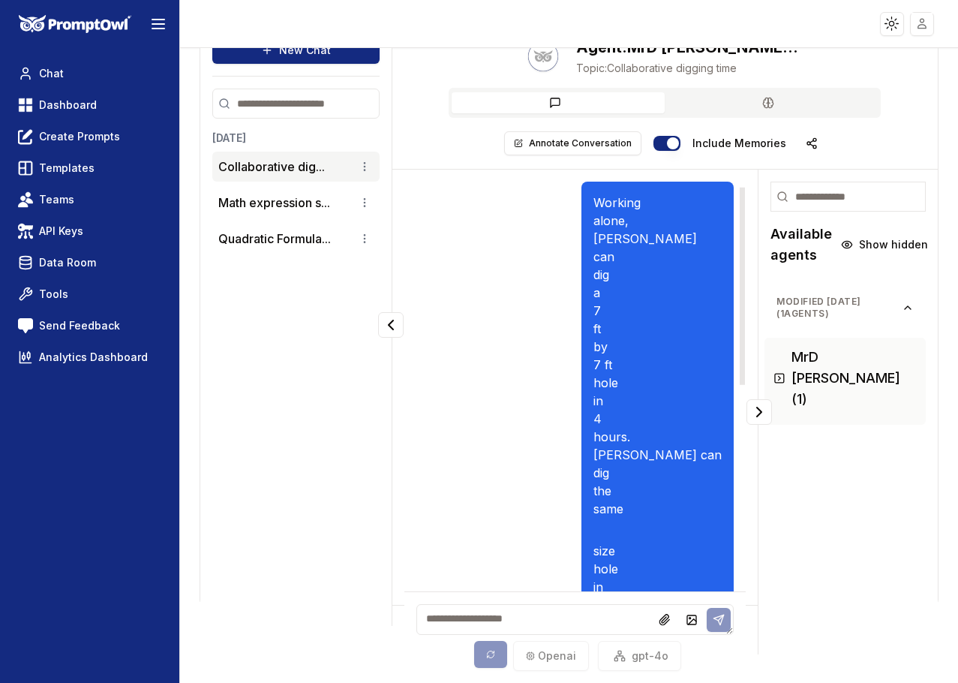
scroll to position [438, 0]
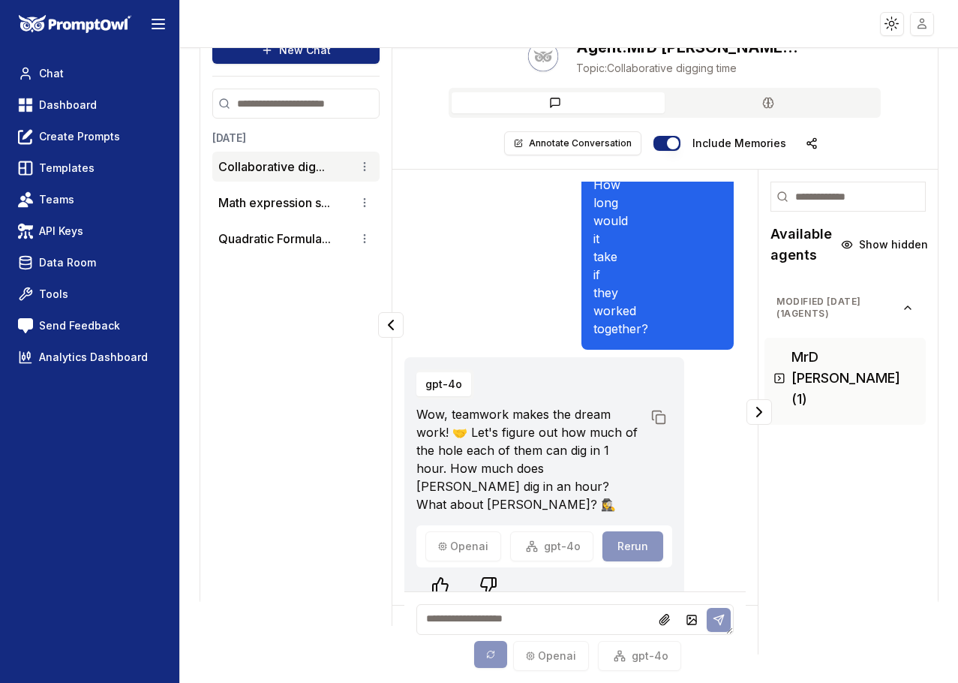
click at [548, 626] on textarea at bounding box center [574, 619] width 317 height 31
type textarea "**********"
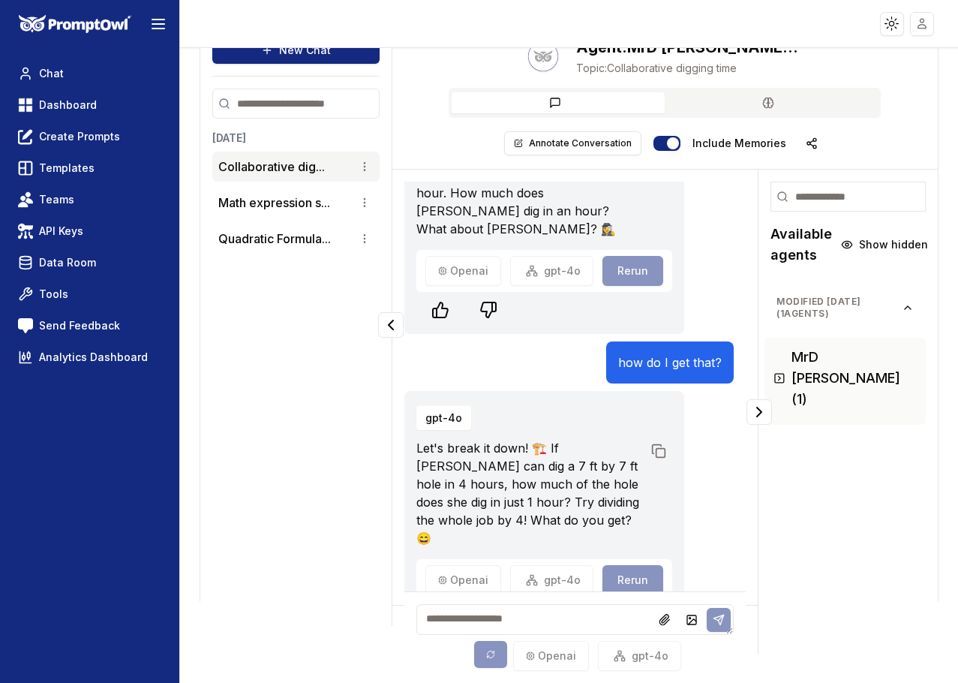
scroll to position [729, 0]
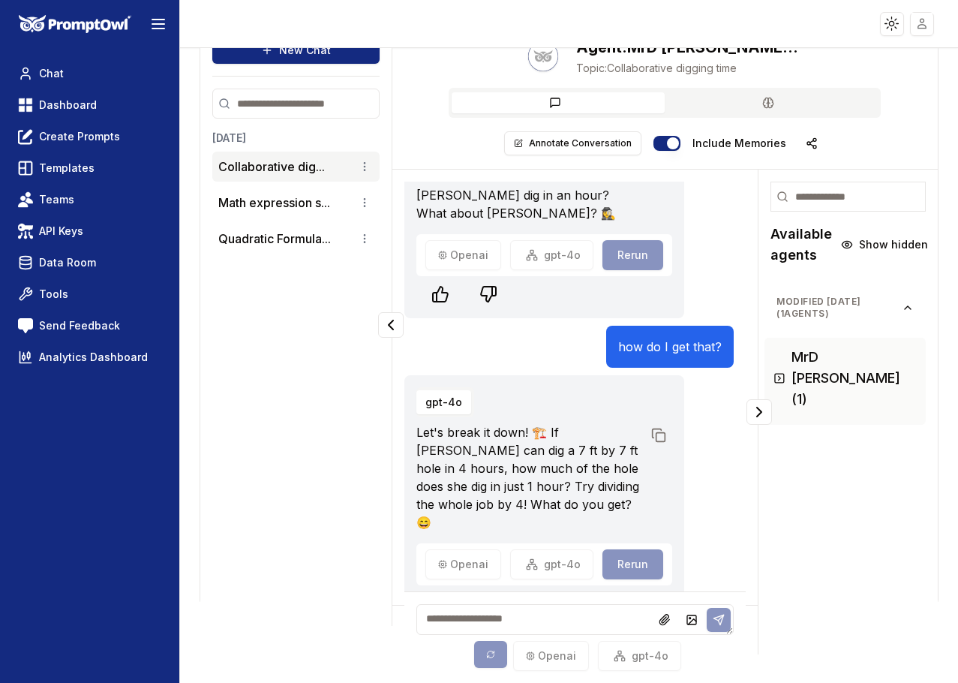
click at [473, 624] on textarea at bounding box center [574, 619] width 317 height 31
type textarea "*****"
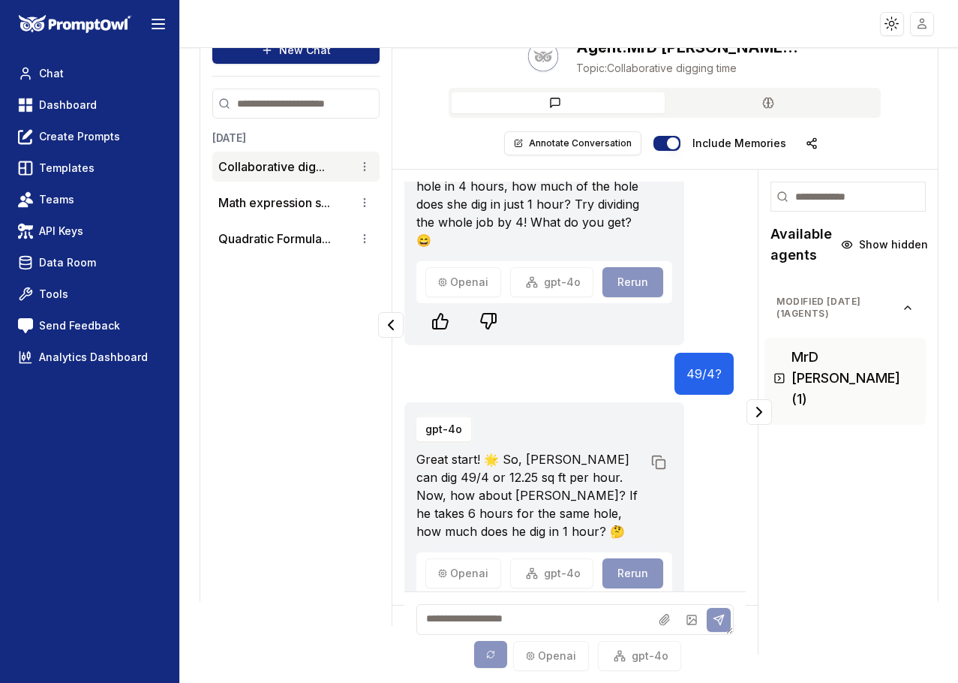
scroll to position [1020, 0]
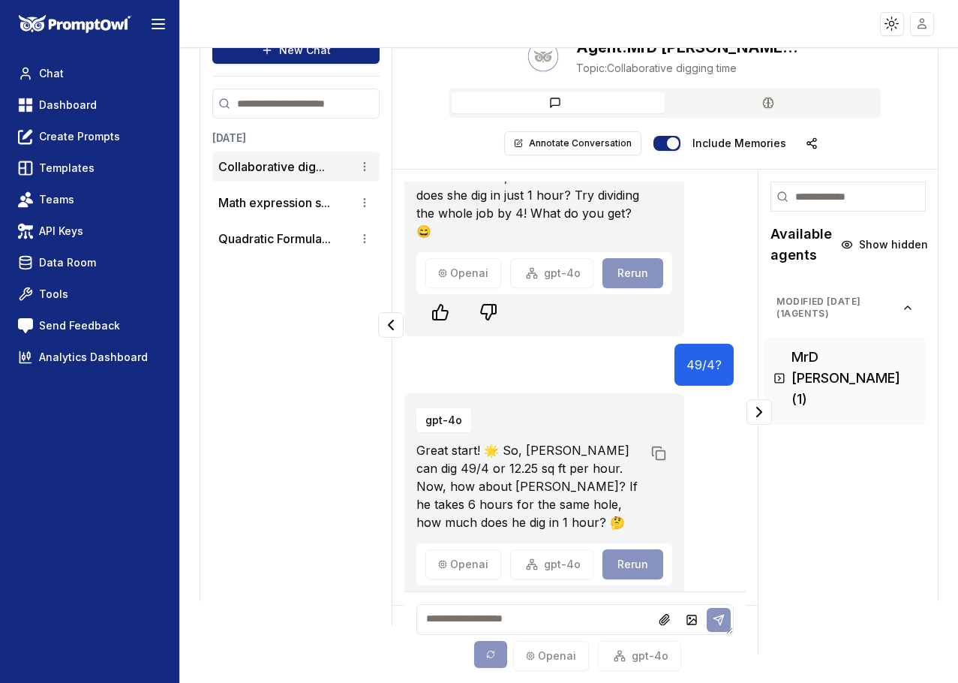
click at [451, 614] on textarea at bounding box center [574, 619] width 317 height 31
type textarea "****"
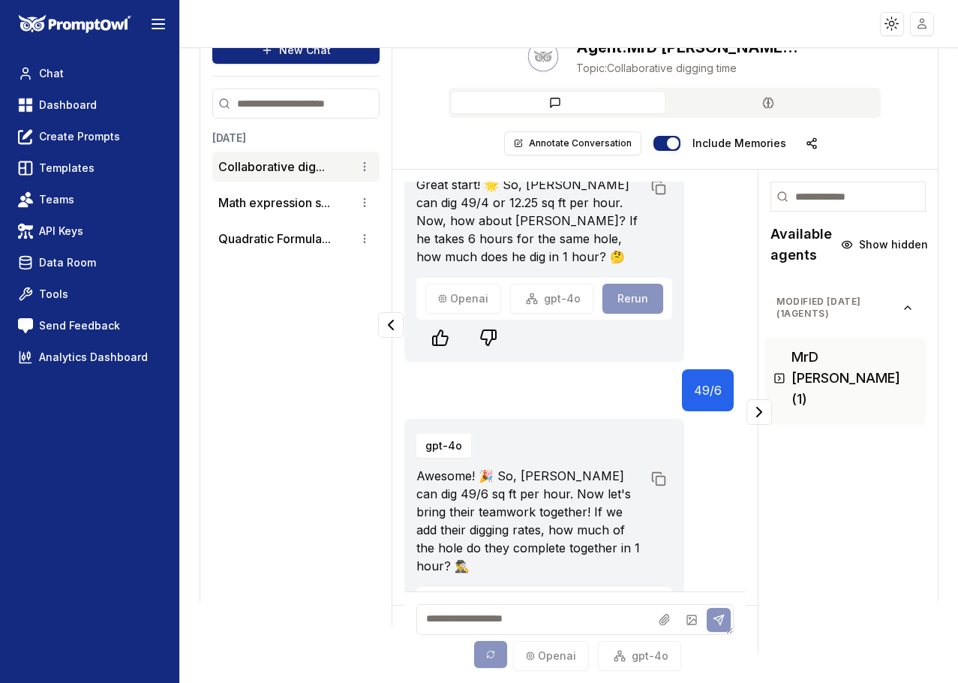
scroll to position [1311, 0]
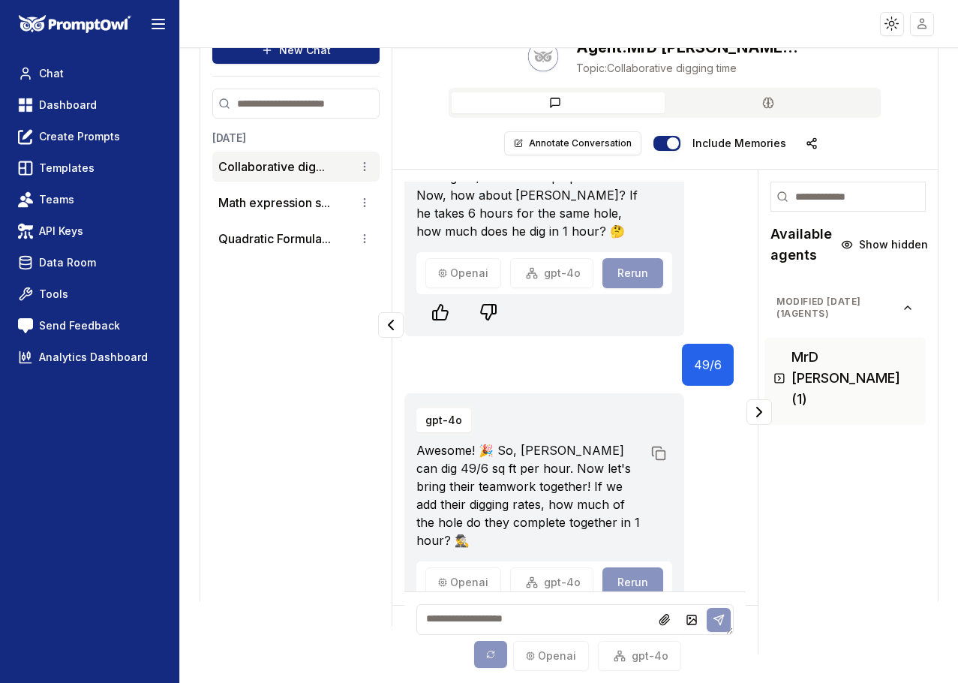
click at [476, 619] on textarea at bounding box center [574, 619] width 317 height 31
click at [501, 617] on textarea at bounding box center [574, 619] width 317 height 31
type textarea "*********"
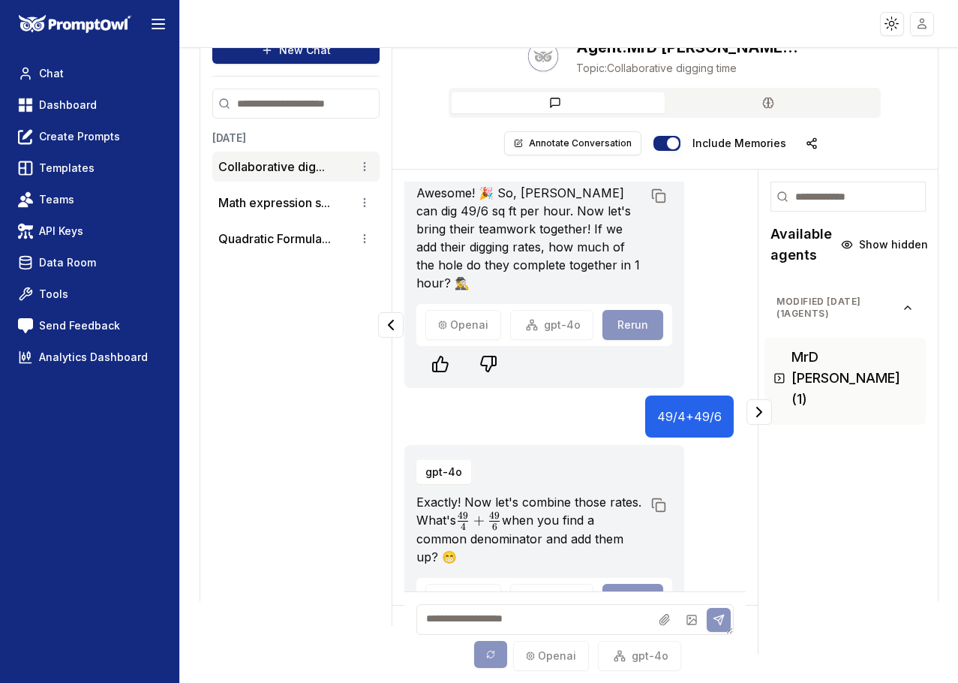
scroll to position [1585, 0]
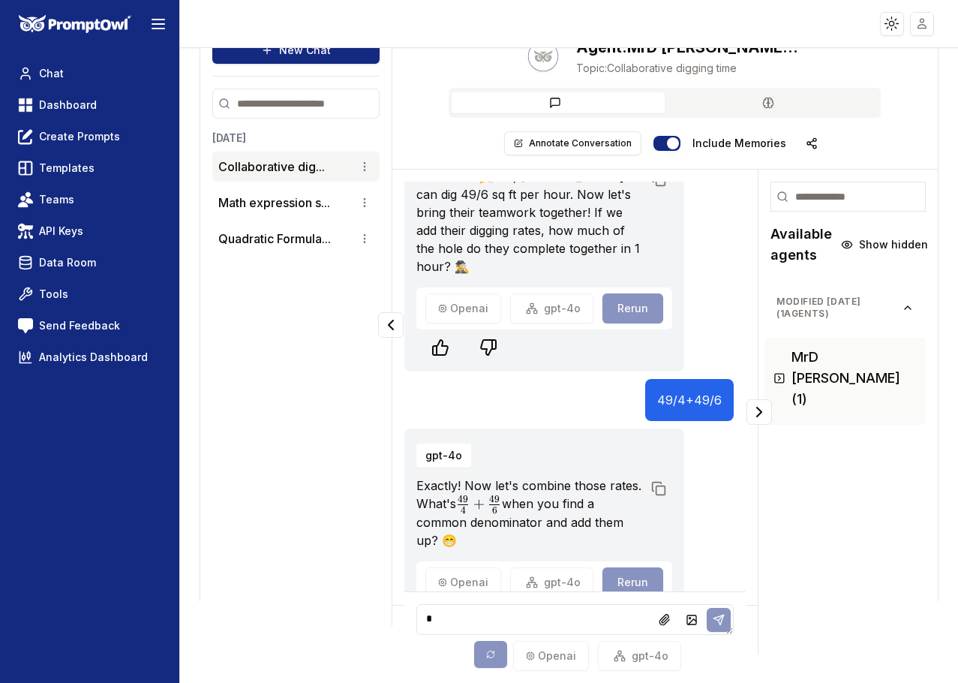
type textarea "**"
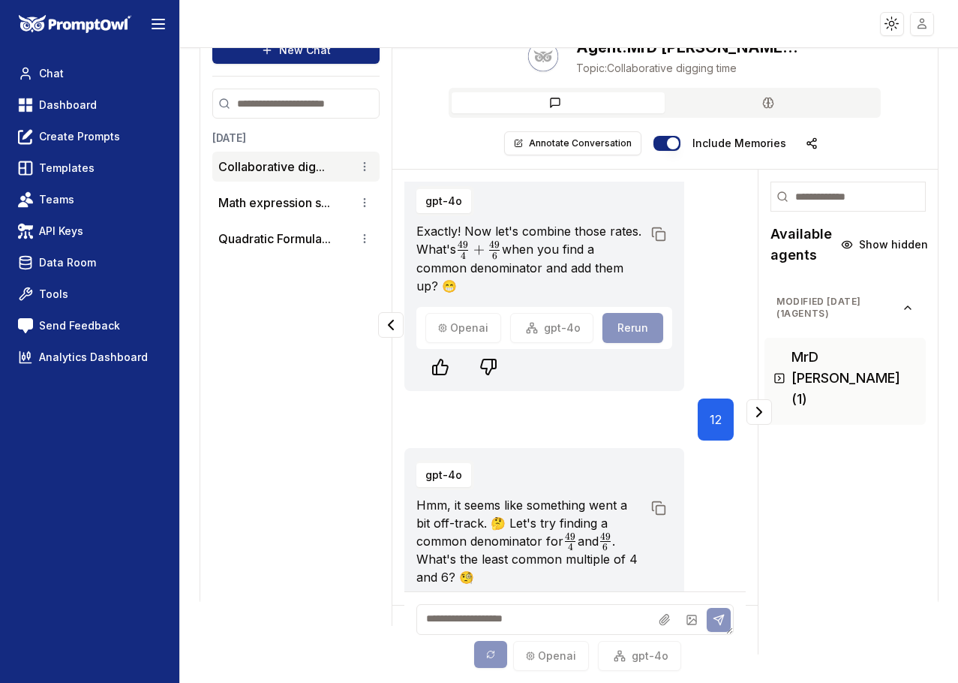
scroll to position [1876, 0]
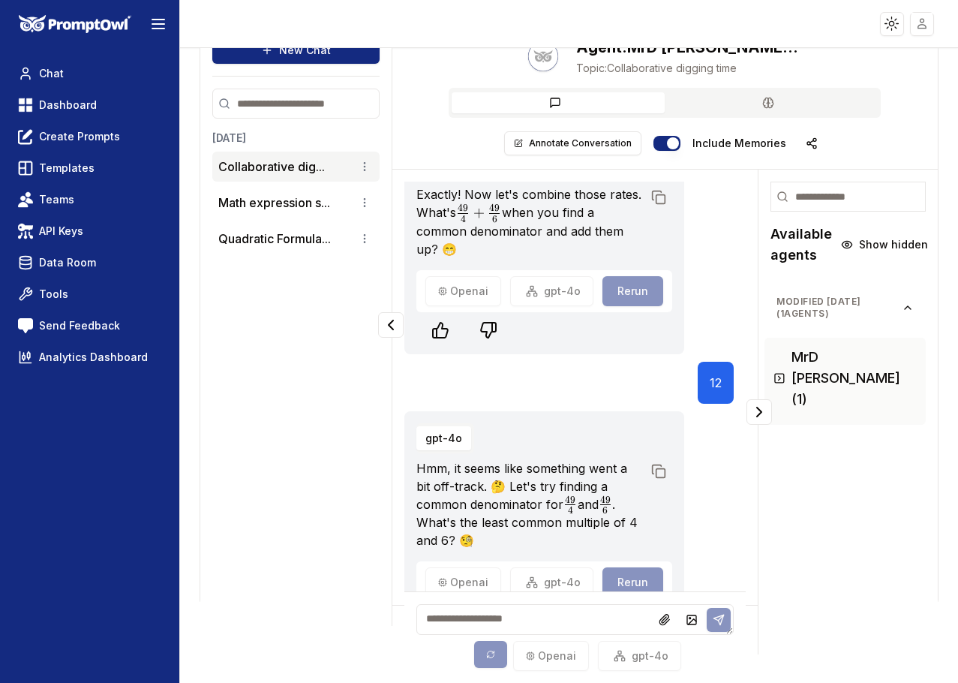
click at [444, 618] on textarea at bounding box center [574, 619] width 317 height 31
click at [470, 621] on textarea at bounding box center [574, 619] width 317 height 31
drag, startPoint x: 483, startPoint y: 470, endPoint x: 608, endPoint y: 474, distance: 124.6
click at [608, 474] on p "Hmm, it seems like something went a bit off-track. 🤔 Let's try finding a common…" at bounding box center [529, 504] width 226 height 91
click at [497, 614] on textarea at bounding box center [574, 619] width 317 height 31
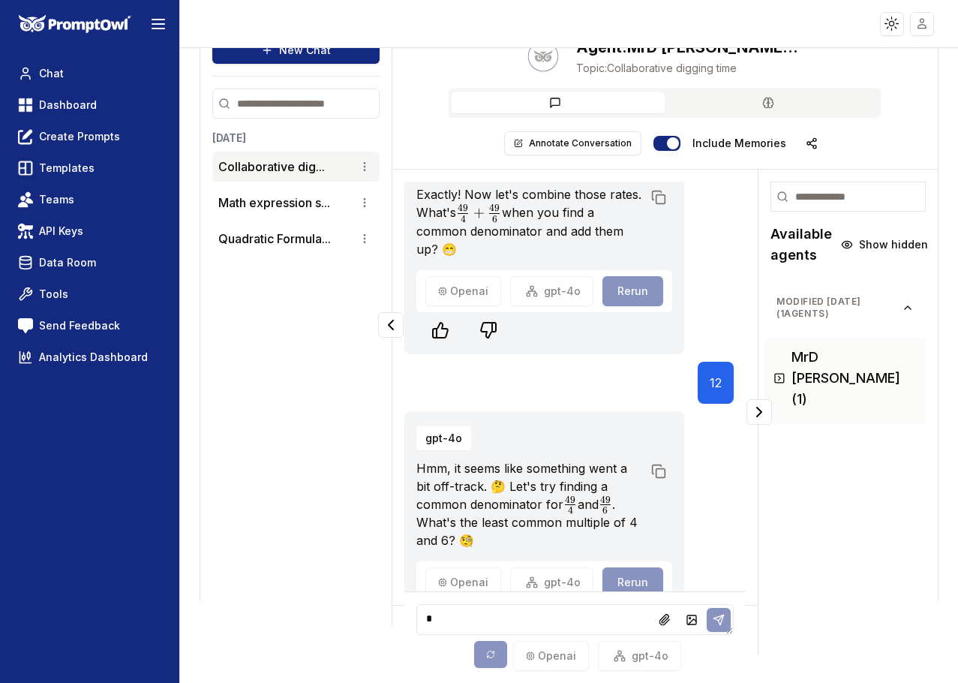
type textarea "**"
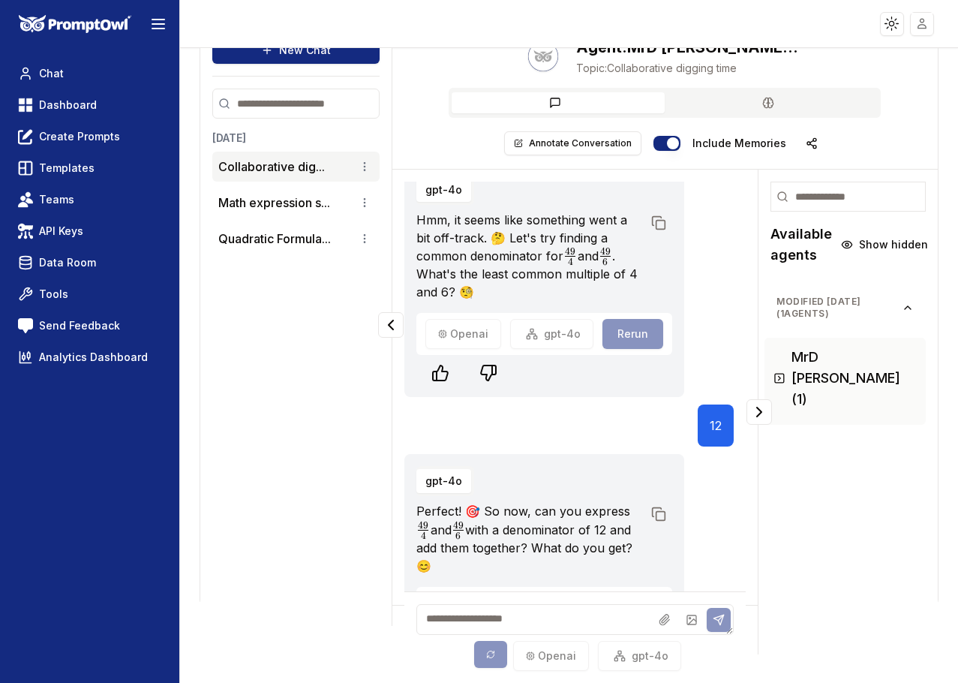
scroll to position [2151, 0]
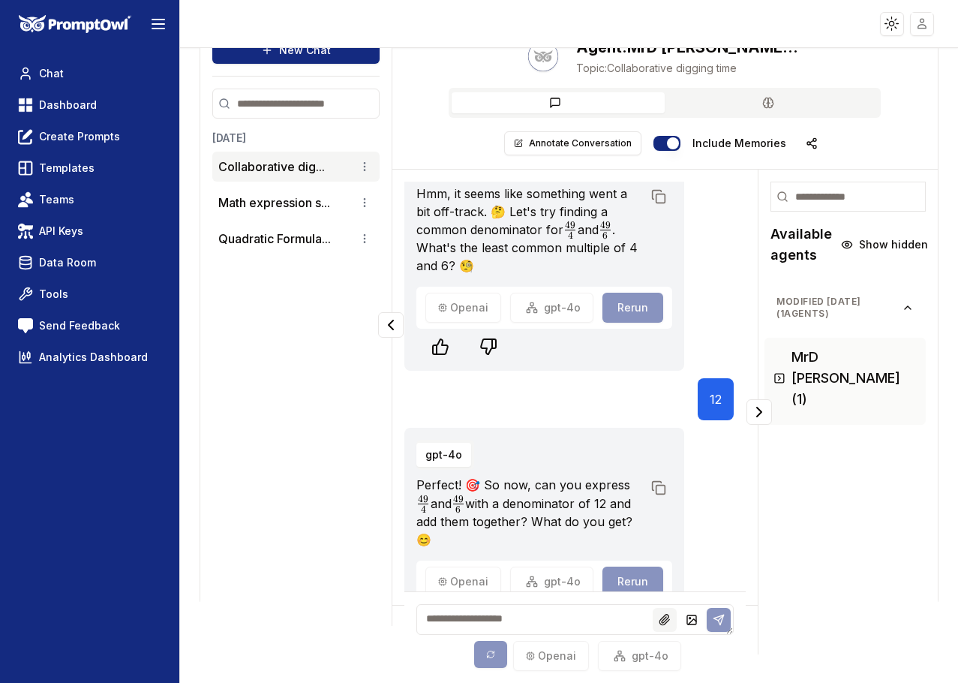
click at [668, 618] on icon at bounding box center [665, 620] width 12 height 12
click at [498, 617] on textarea at bounding box center [574, 619] width 317 height 31
paste textarea "******* ****** ****** *** *** * * ** ** **** **** ** * ****** ******** *** *** …"
click at [446, 621] on textarea "******* ****** ****** *** *** * * ** ** **** **** ** * ****** ******** *** *** …" at bounding box center [574, 619] width 317 height 31
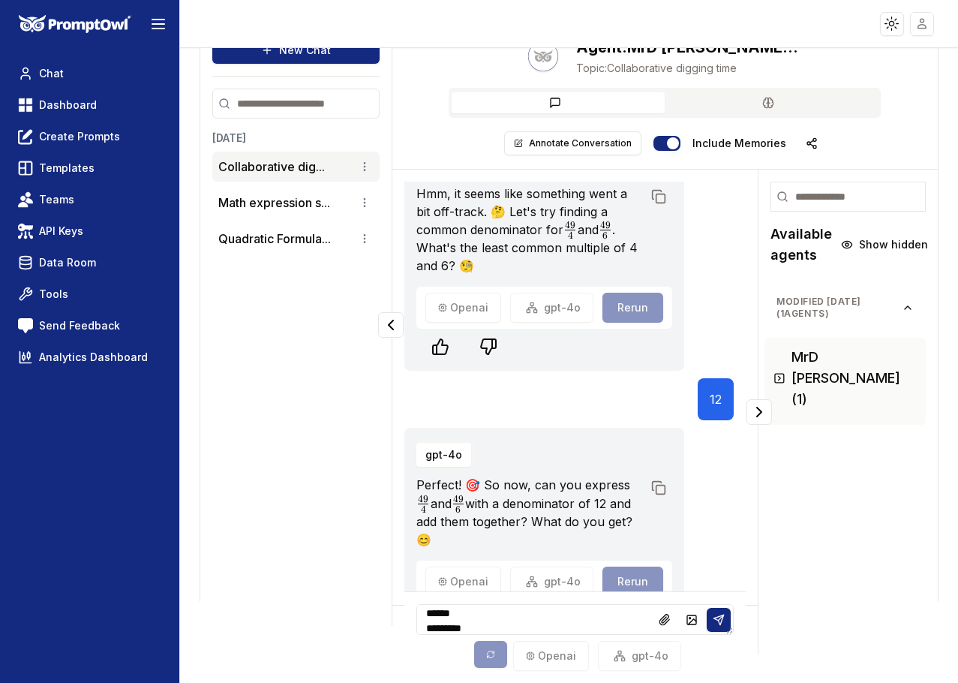
click at [446, 621] on textarea "******* ****** ****** *** *** * * ** ** **** **** ** * ****** ******** *** *** …" at bounding box center [574, 619] width 317 height 31
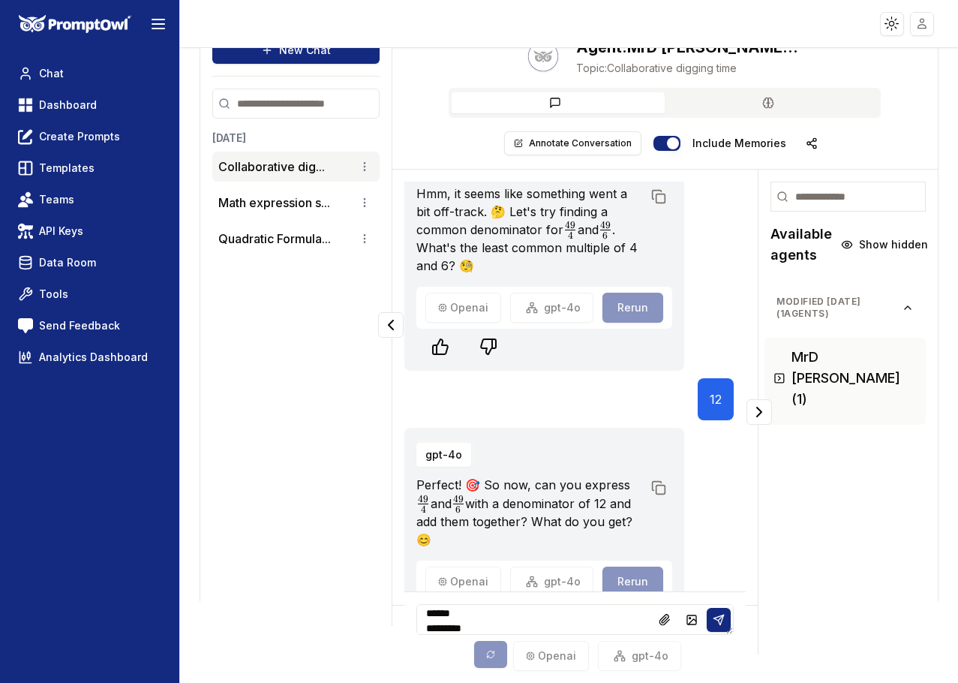
click at [446, 621] on textarea "******* ****** ****** *** *** * * ** ** **** **** ** * ****** ******** *** *** …" at bounding box center [574, 619] width 317 height 31
type textarea "*"
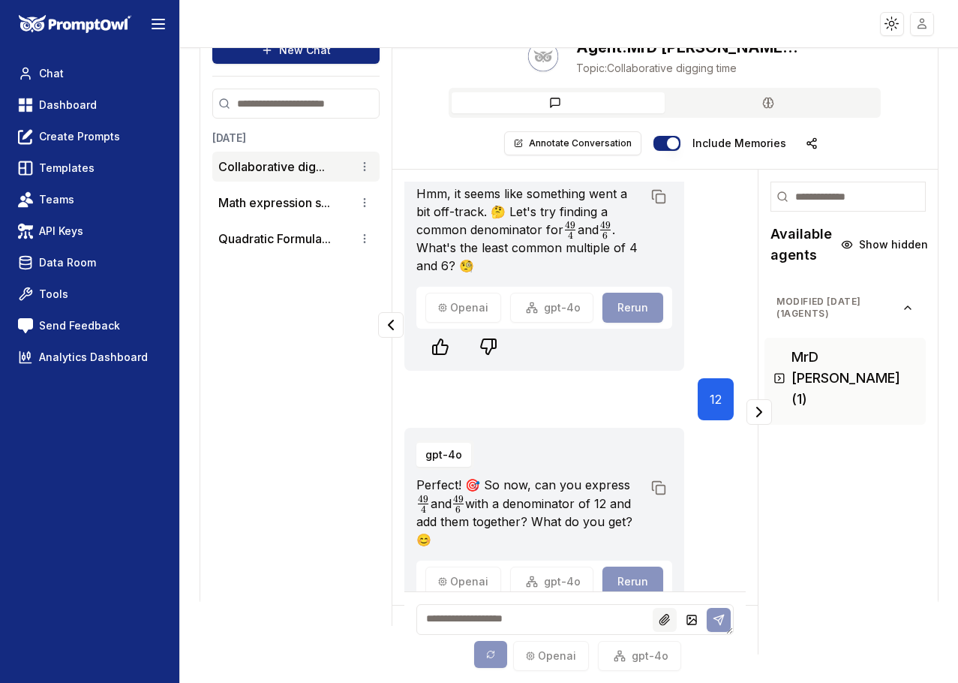
click at [668, 615] on icon at bounding box center [664, 619] width 10 height 11
click at [695, 621] on rect at bounding box center [691, 619] width 9 height 9
click at [719, 623] on icon at bounding box center [719, 620] width 12 height 12
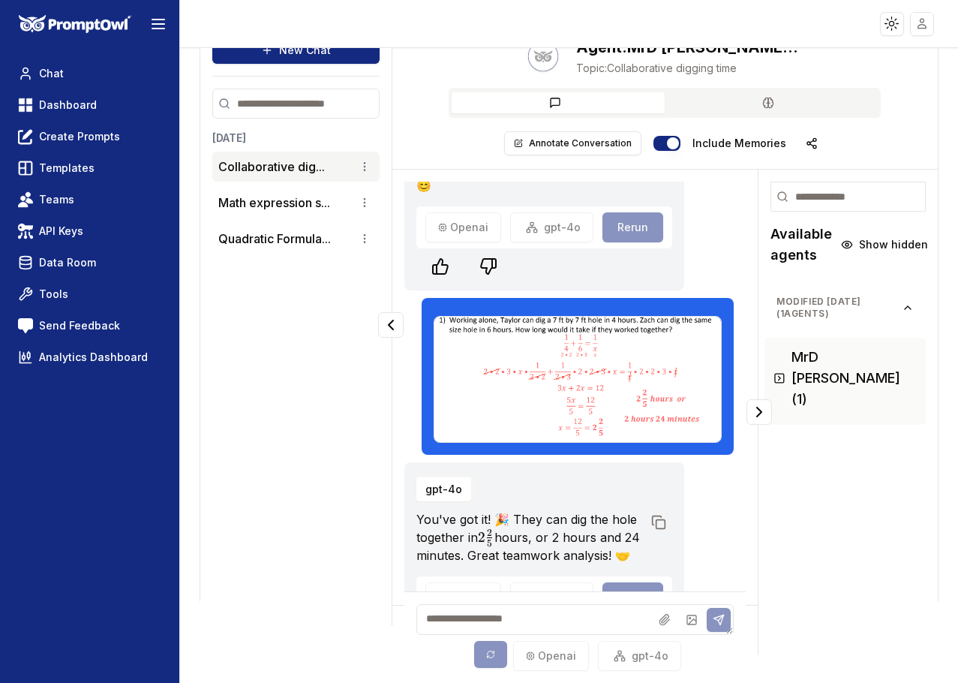
scroll to position [2521, 0]
